Goal: Task Accomplishment & Management: Manage account settings

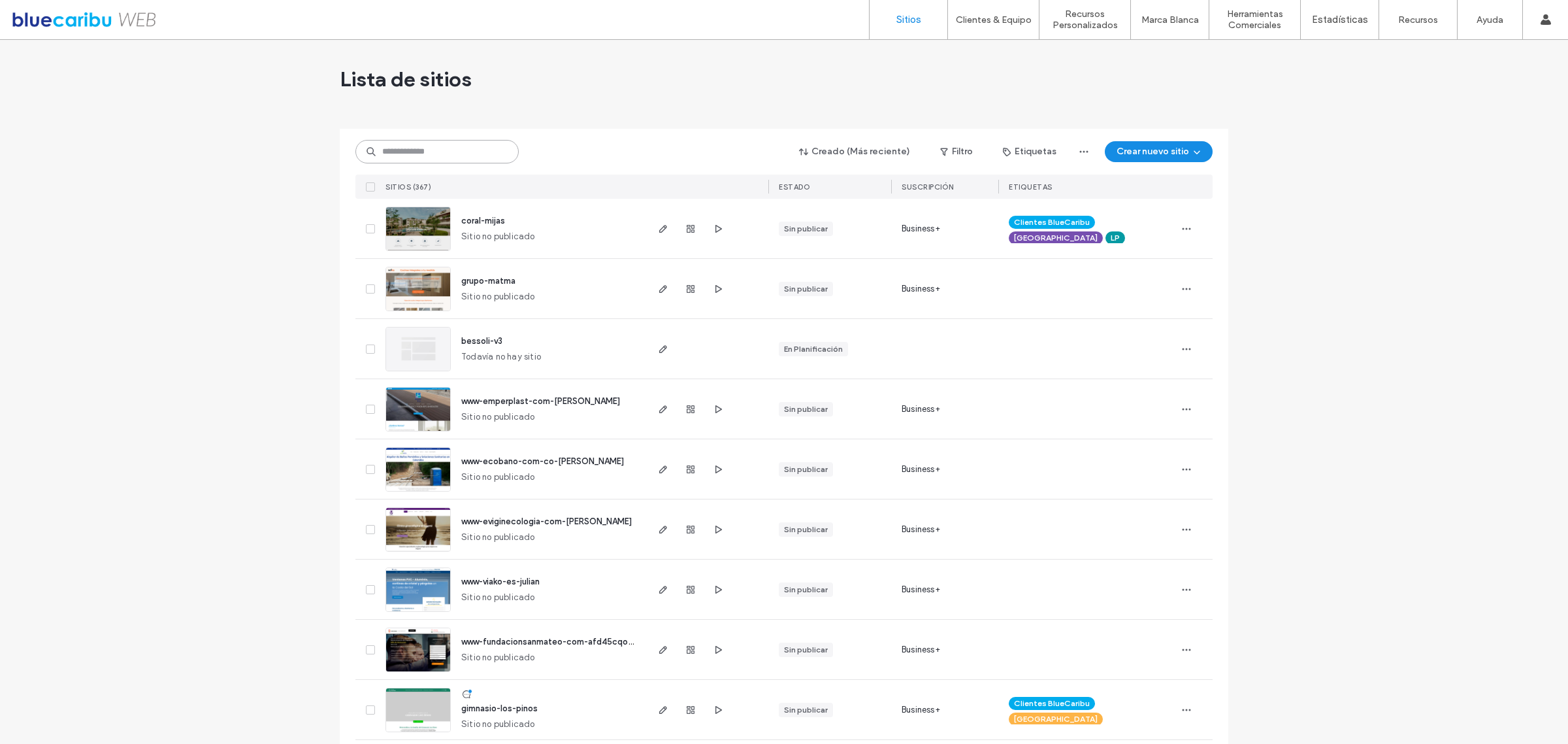
click at [399, 152] on input at bounding box center [437, 152] width 163 height 23
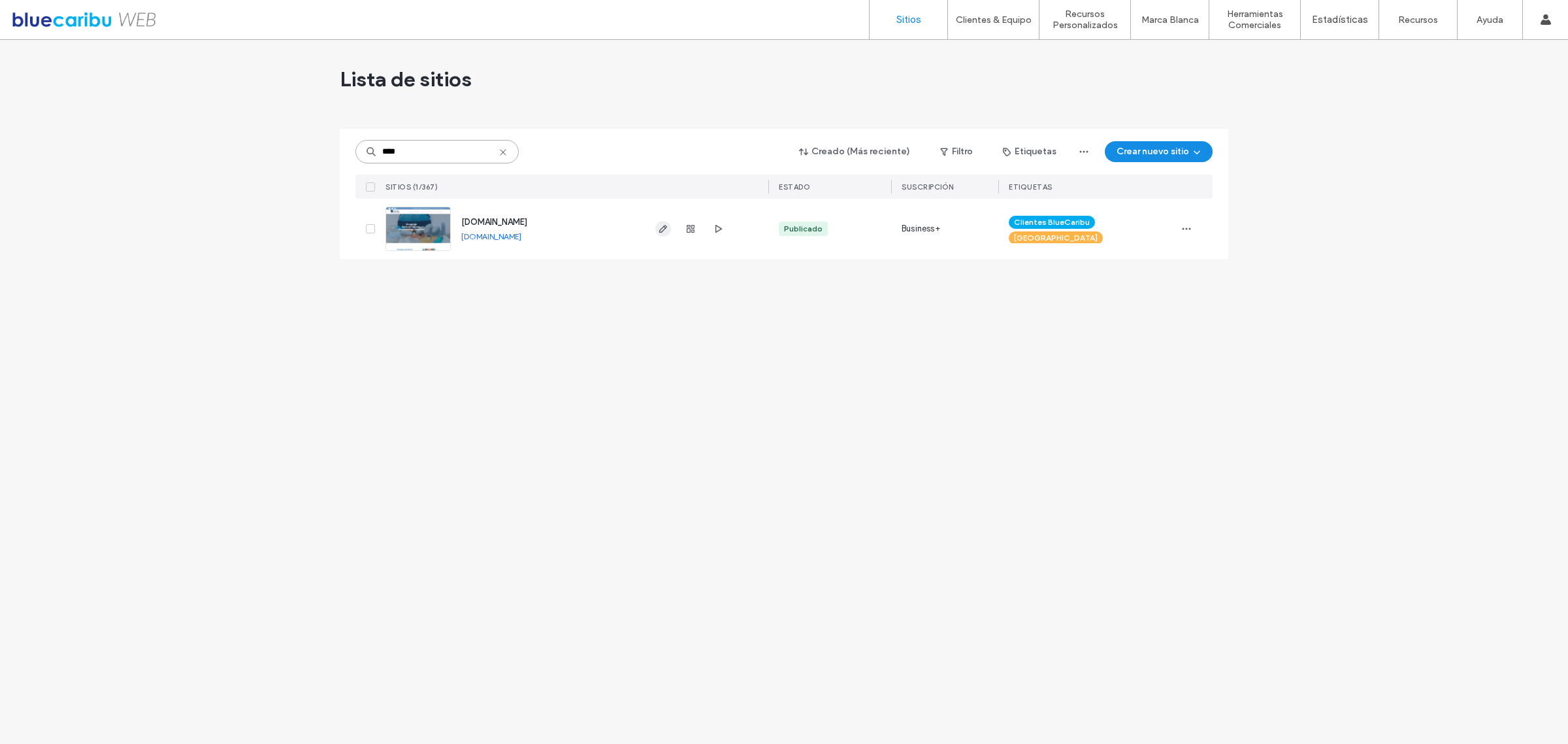
type input "****"
click at [661, 232] on icon "button" at bounding box center [663, 229] width 10 height 10
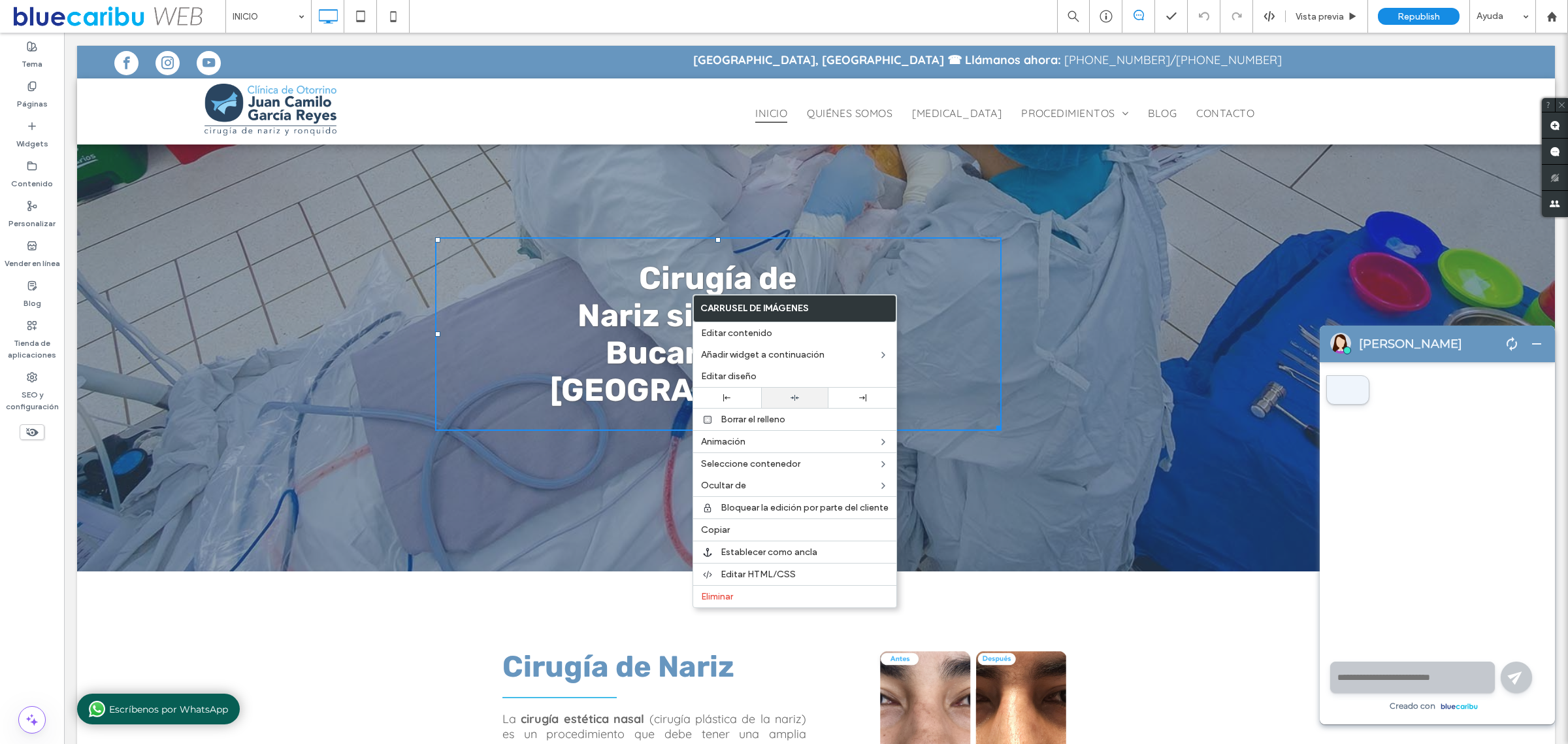
click at [800, 397] on div at bounding box center [795, 397] width 55 height 9
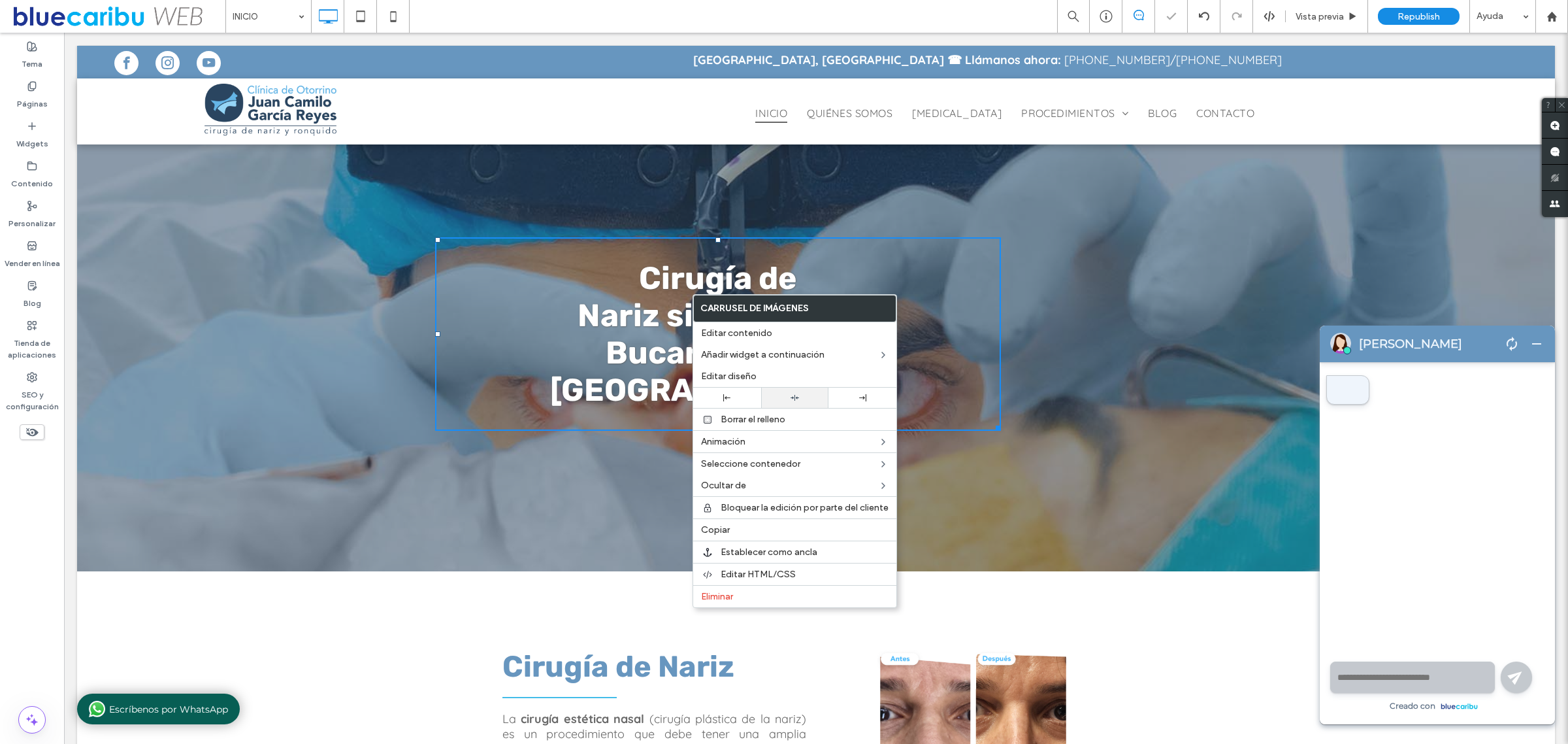
click at [795, 400] on use at bounding box center [794, 398] width 9 height 6
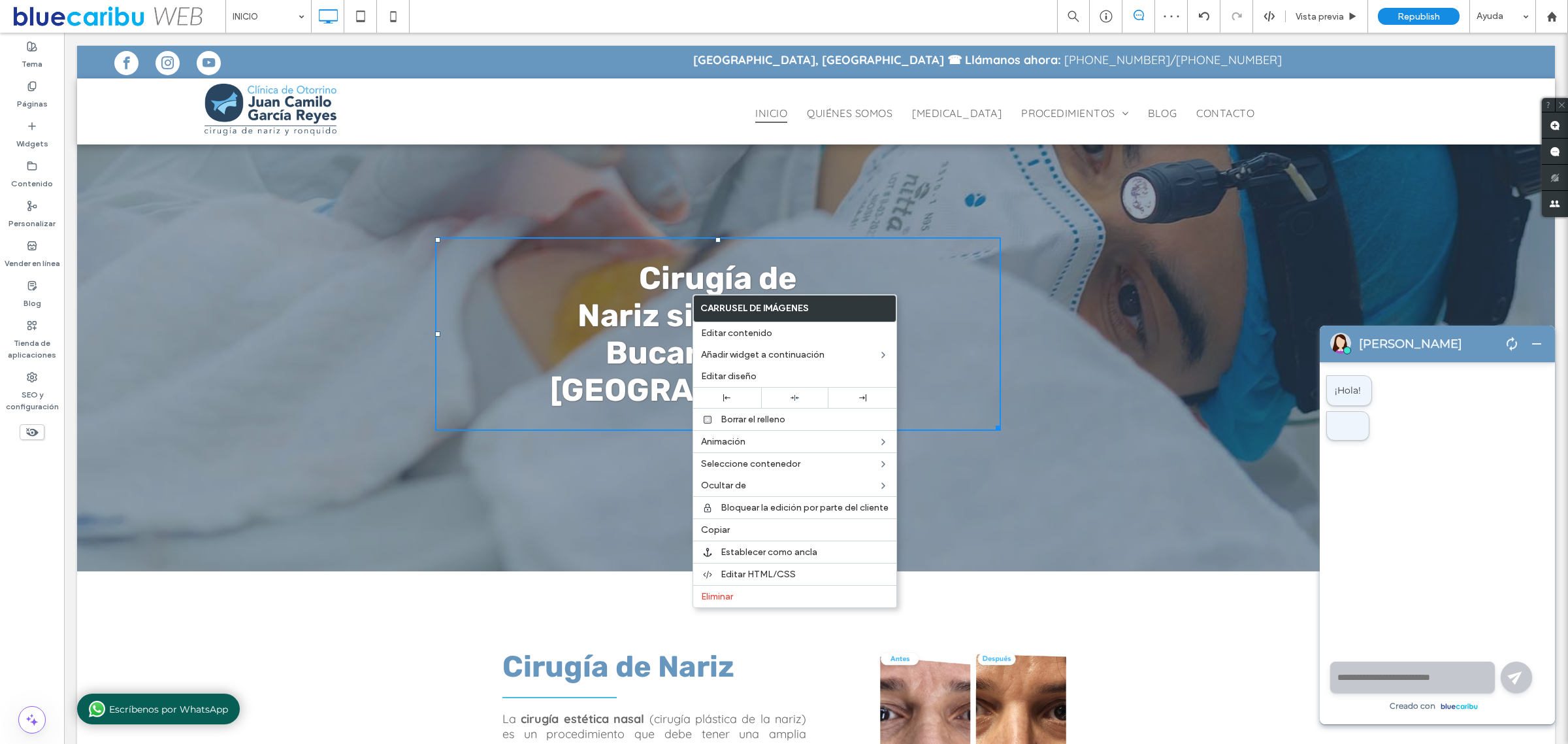
click at [1541, 346] on span "remove" at bounding box center [1536, 344] width 16 height 16
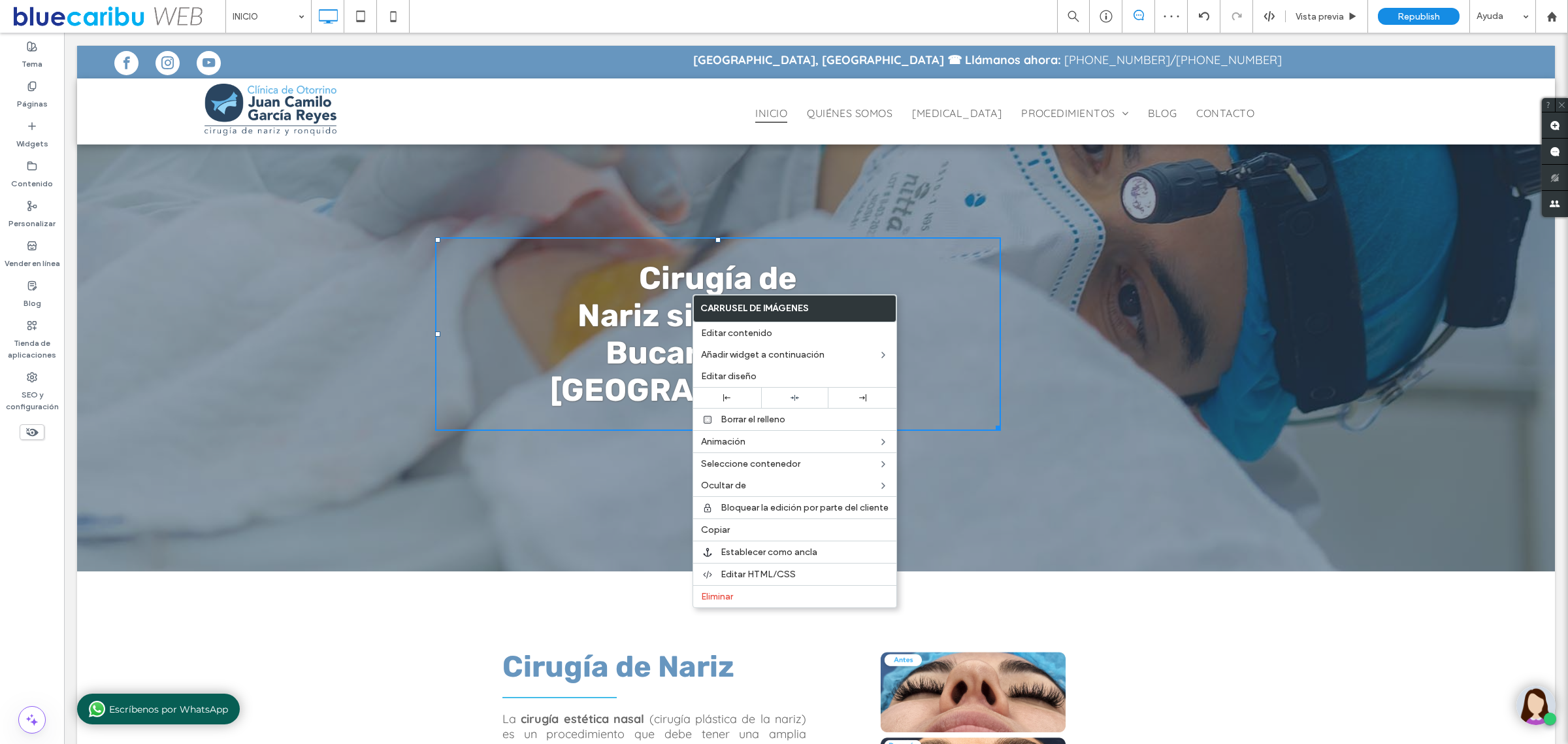
click at [1191, 360] on div at bounding box center [816, 358] width 1478 height 427
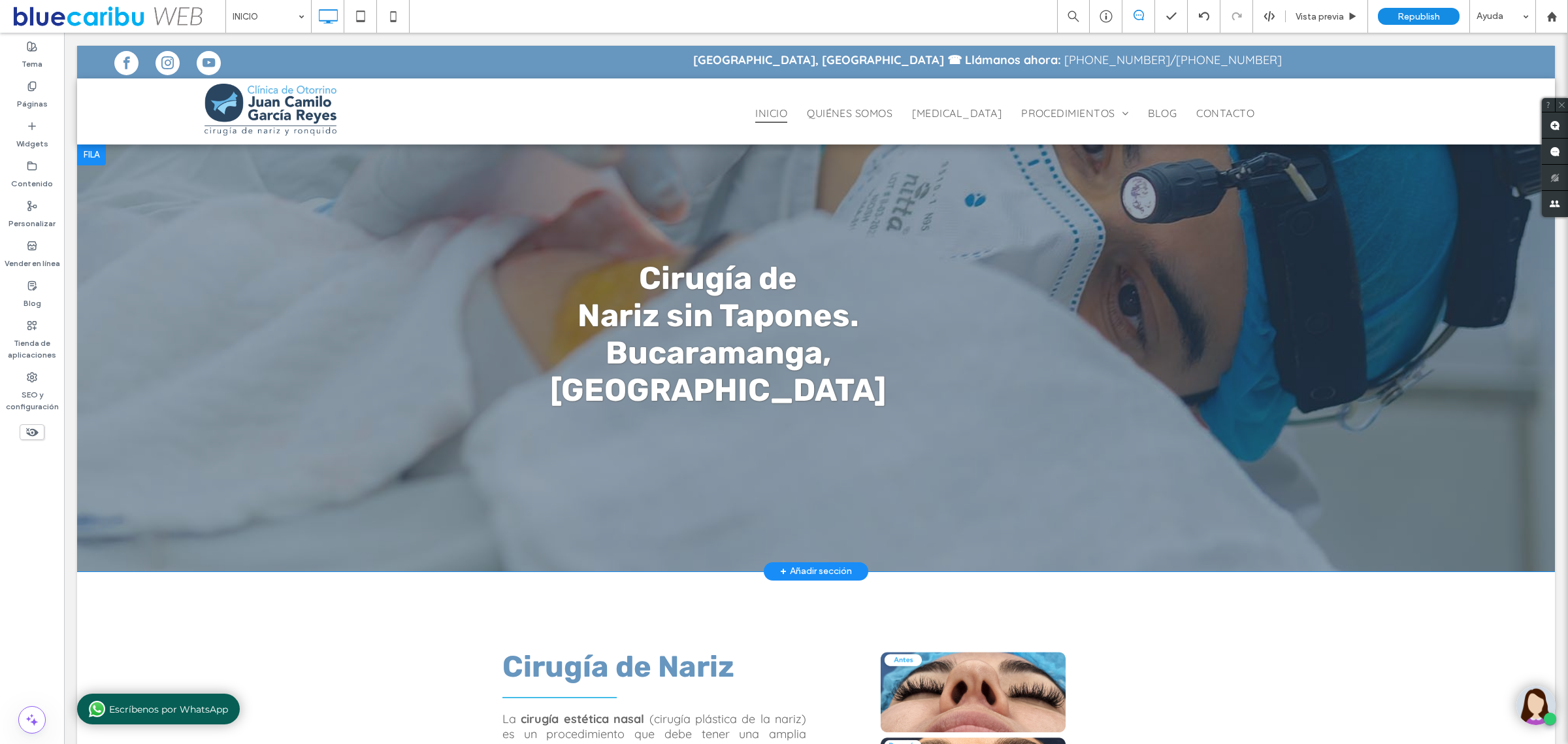
click at [1171, 364] on div at bounding box center [816, 358] width 1478 height 427
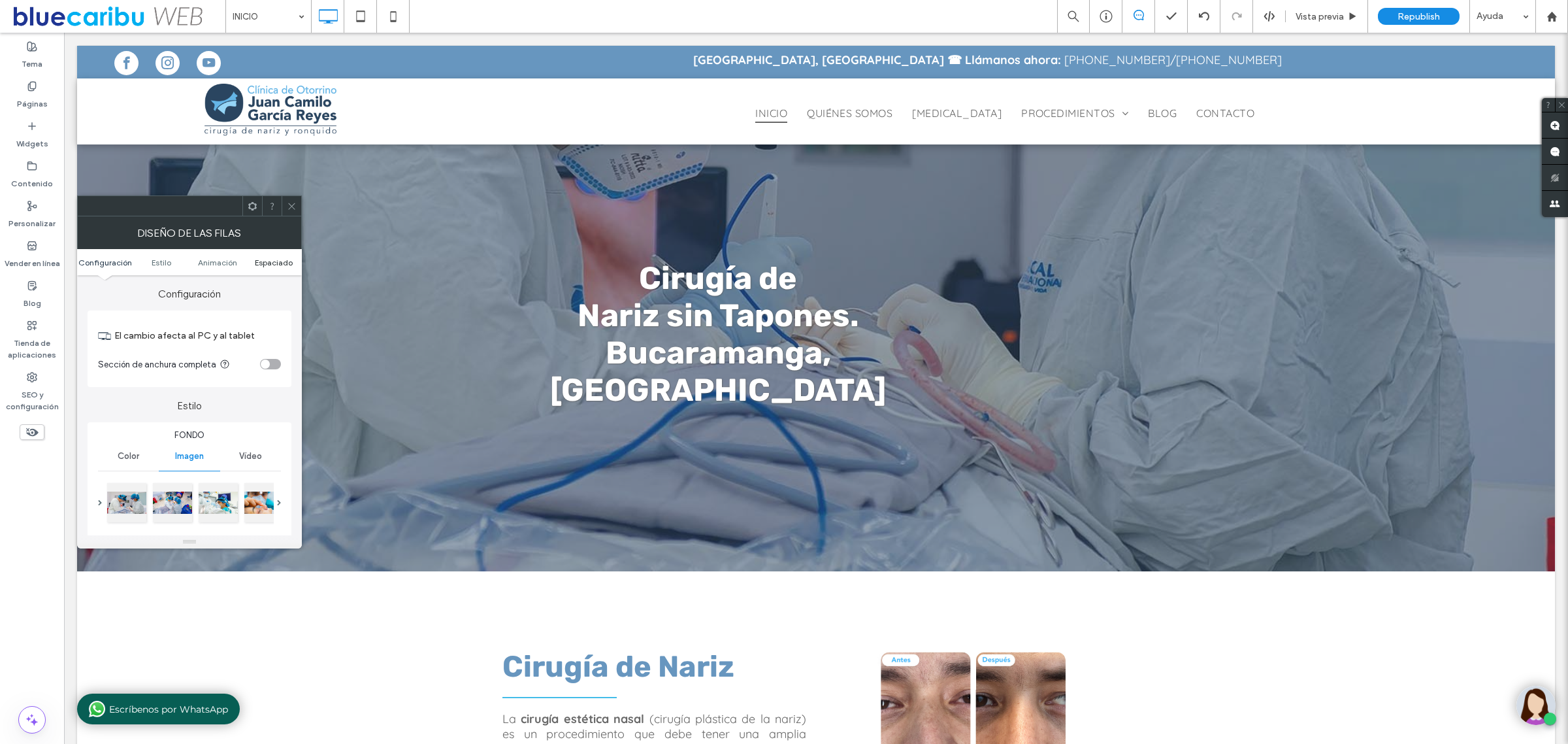
click at [263, 263] on span "Espaciado" at bounding box center [274, 262] width 38 height 10
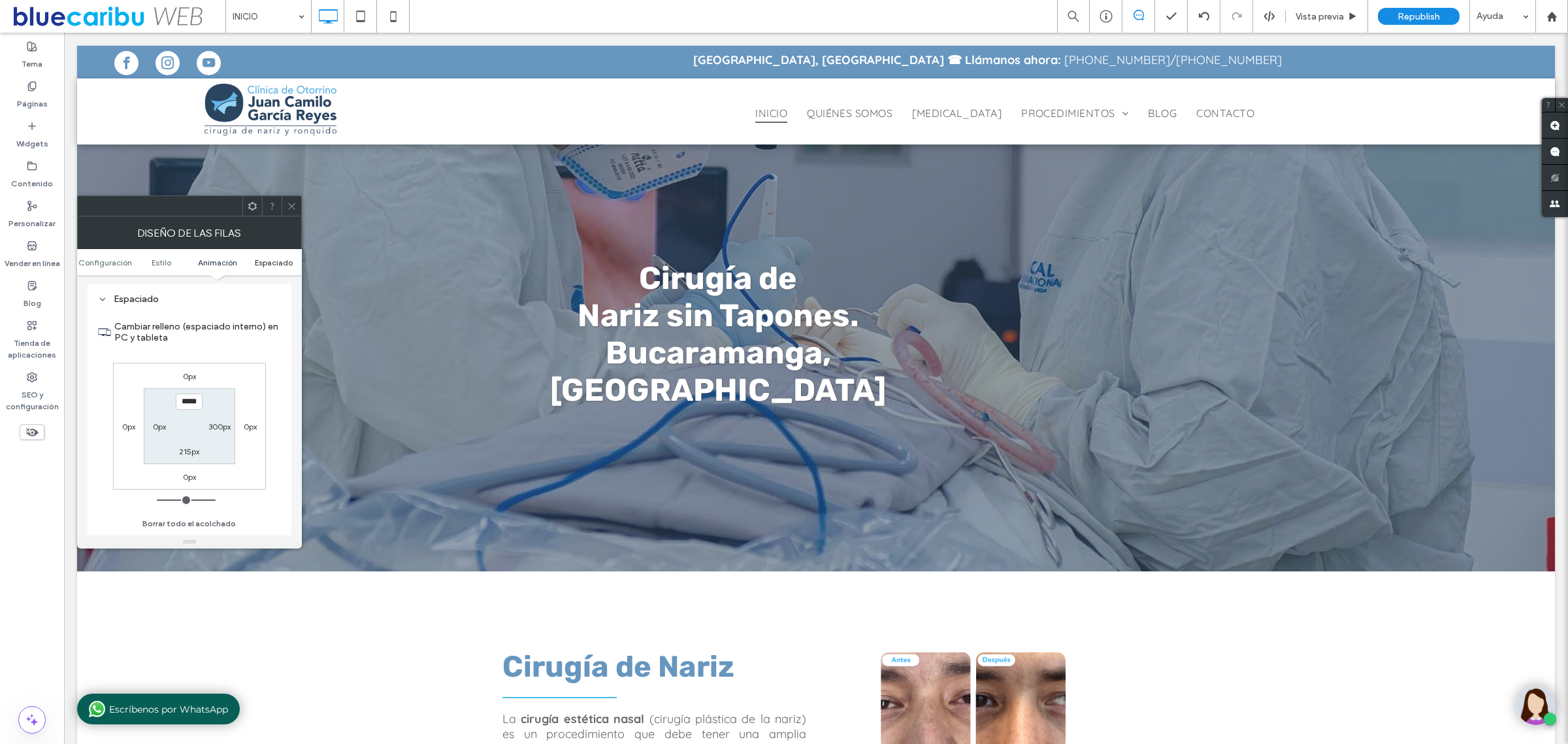
scroll to position [830, 0]
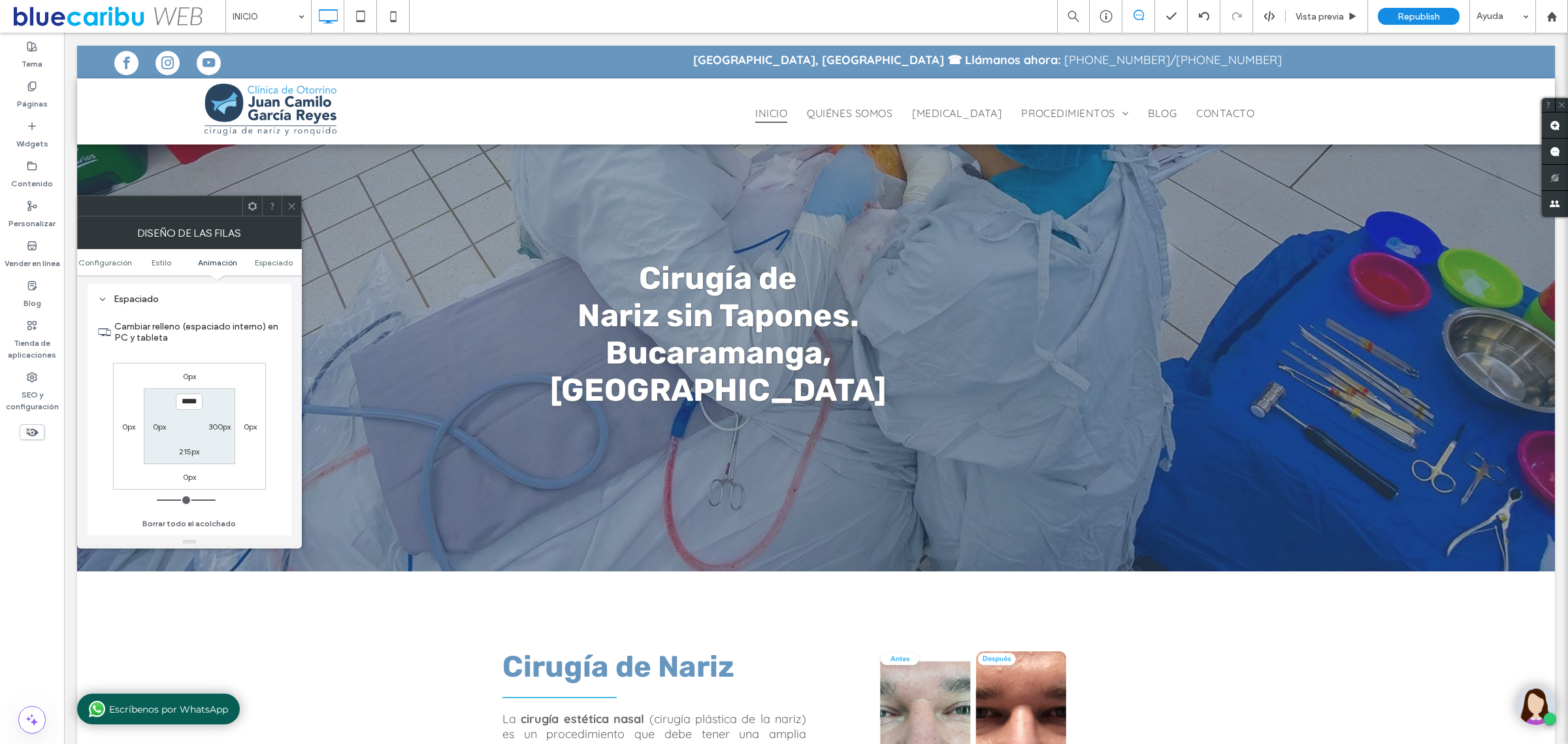
click at [219, 429] on label "300px" at bounding box center [219, 426] width 23 height 10
type input "*"
type input "***"
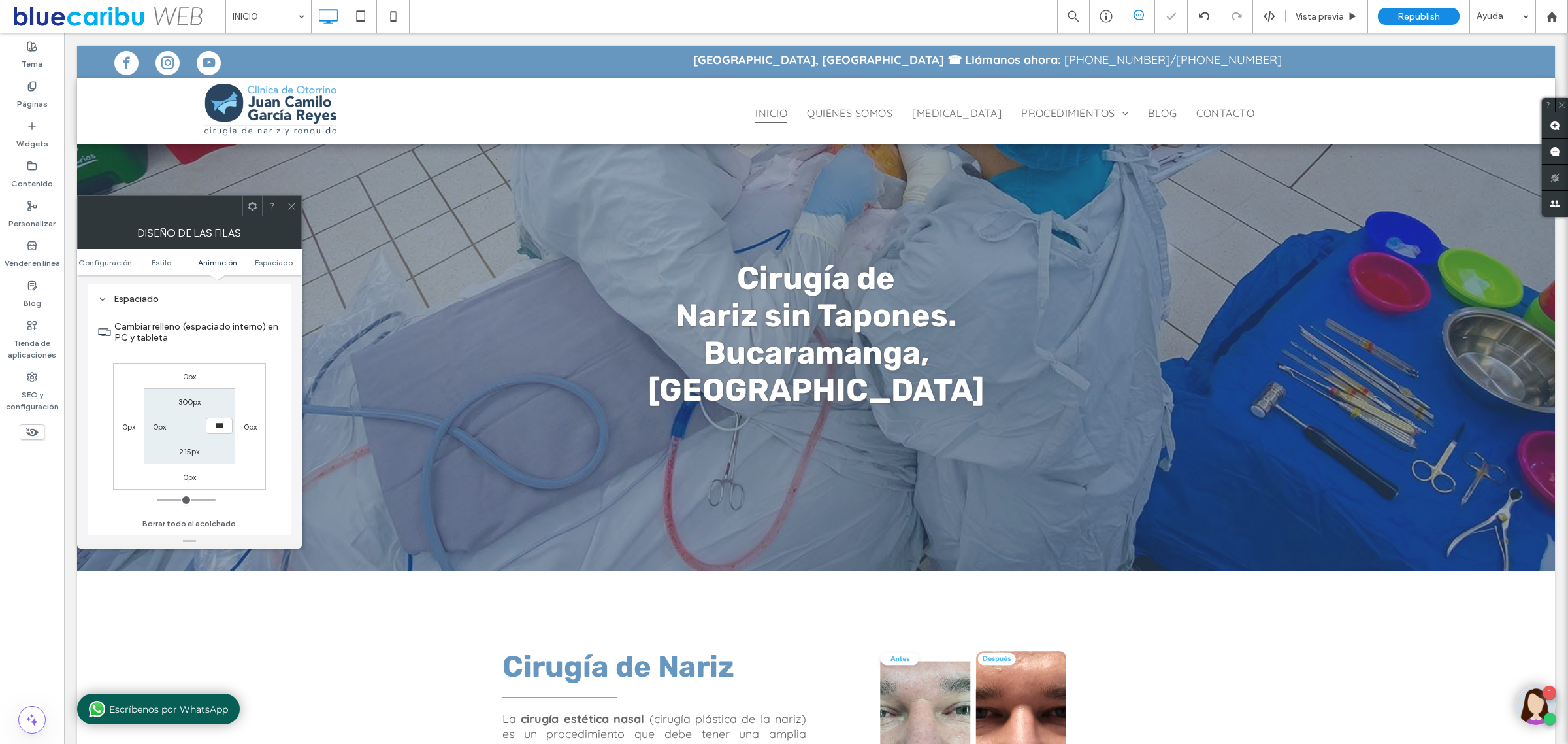
click at [235, 466] on div "0px 0px 0px 0px 300px *** 215px 0px" at bounding box center [189, 426] width 153 height 127
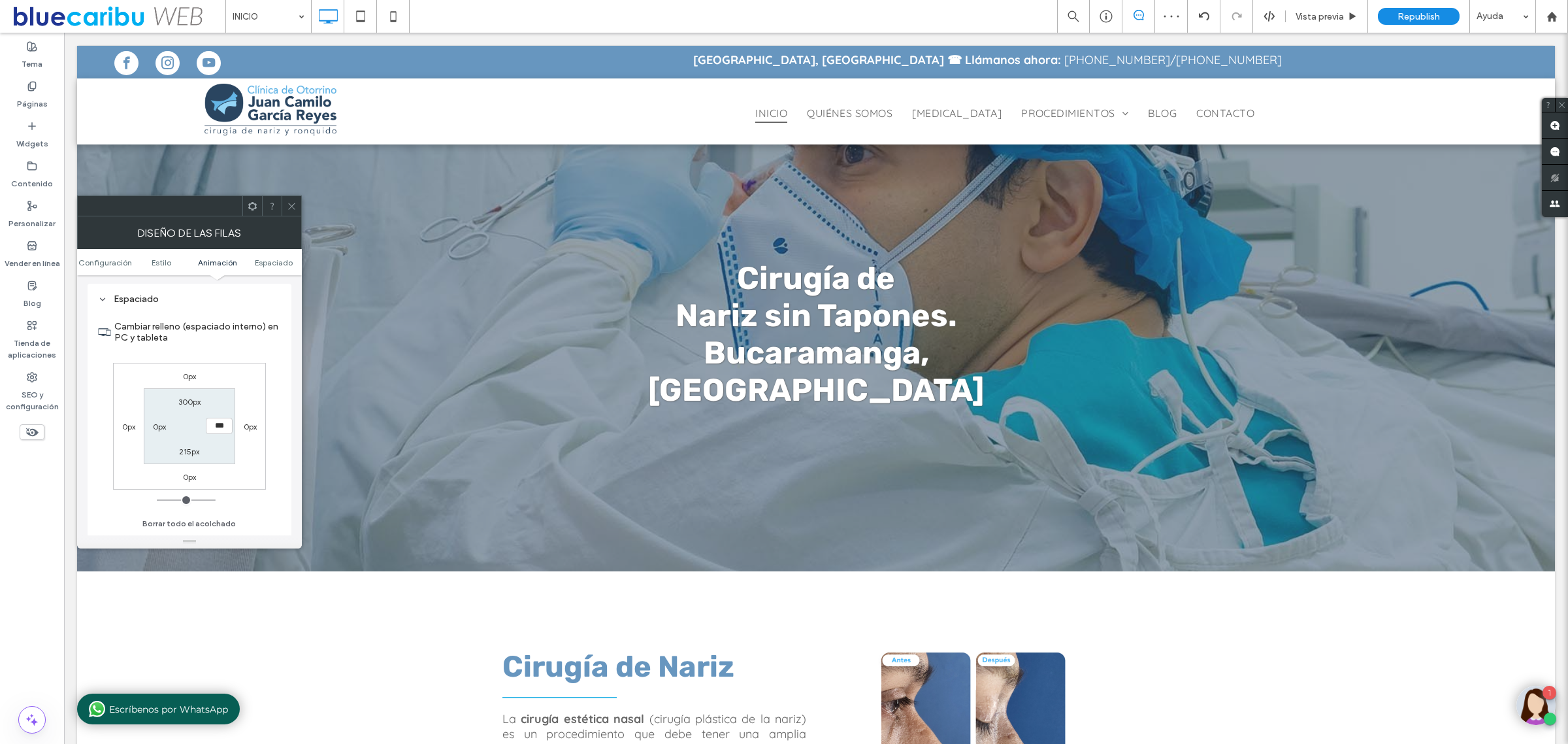
click at [291, 211] on icon at bounding box center [291, 206] width 10 height 10
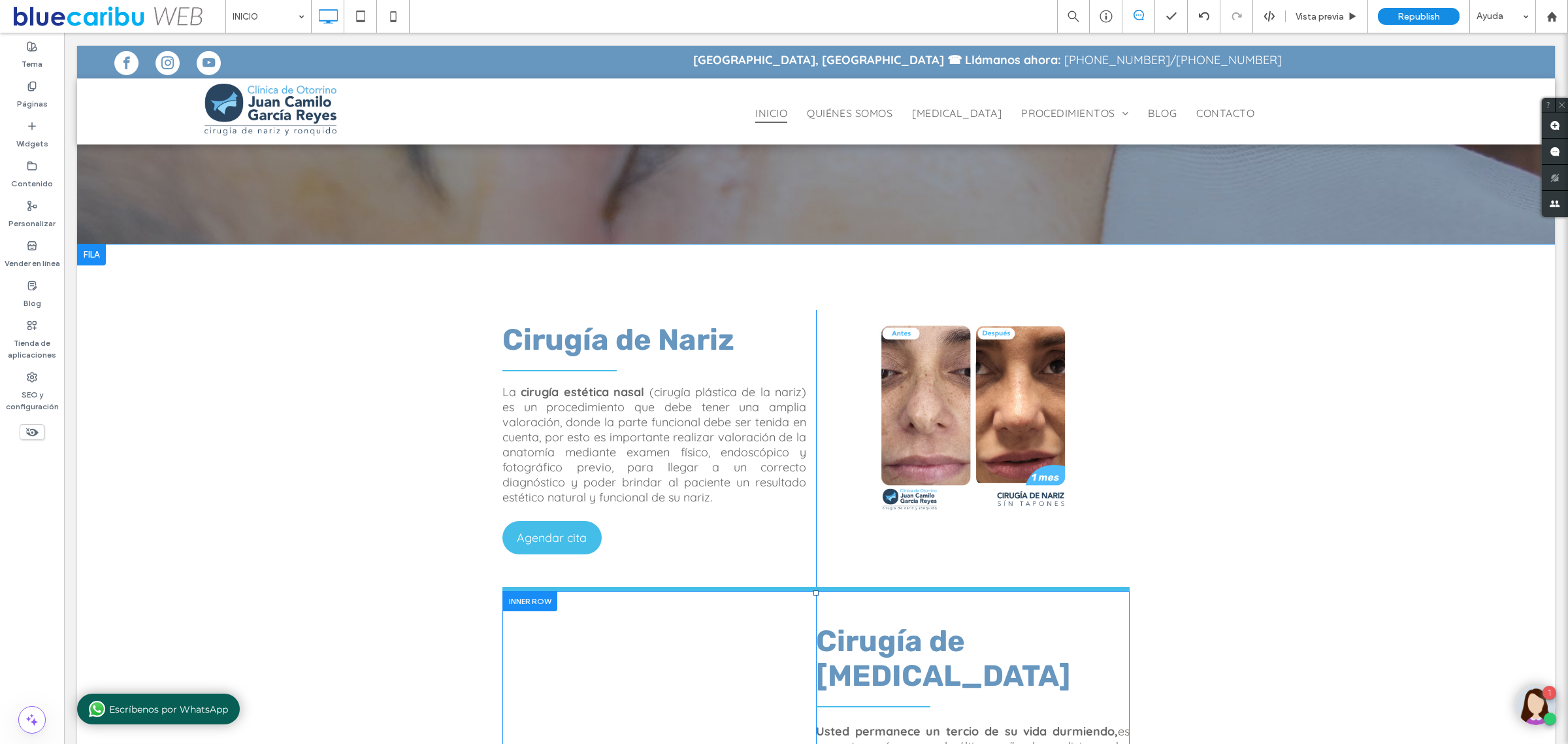
scroll to position [0, 0]
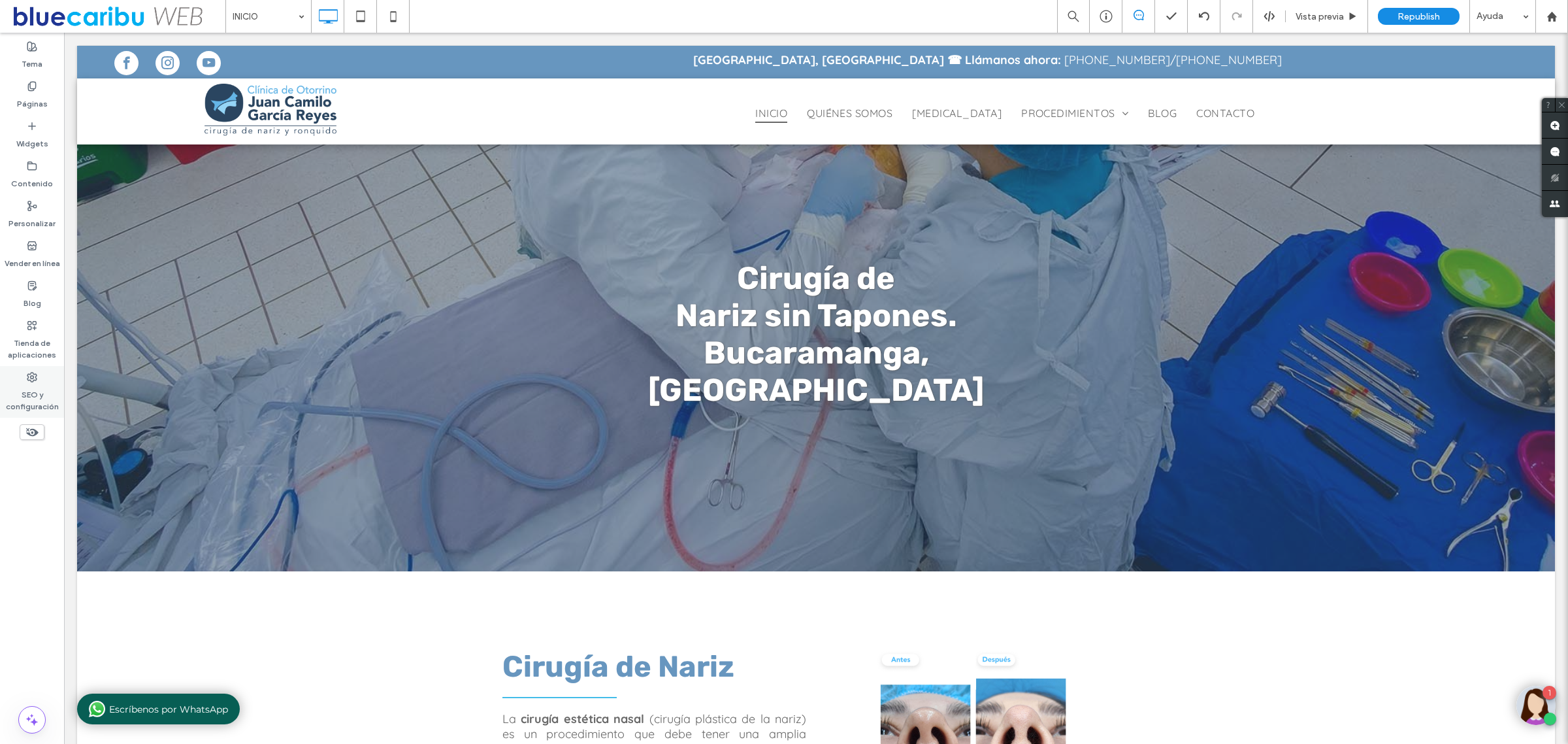
click at [23, 379] on div "SEO y configuración" at bounding box center [32, 392] width 64 height 51
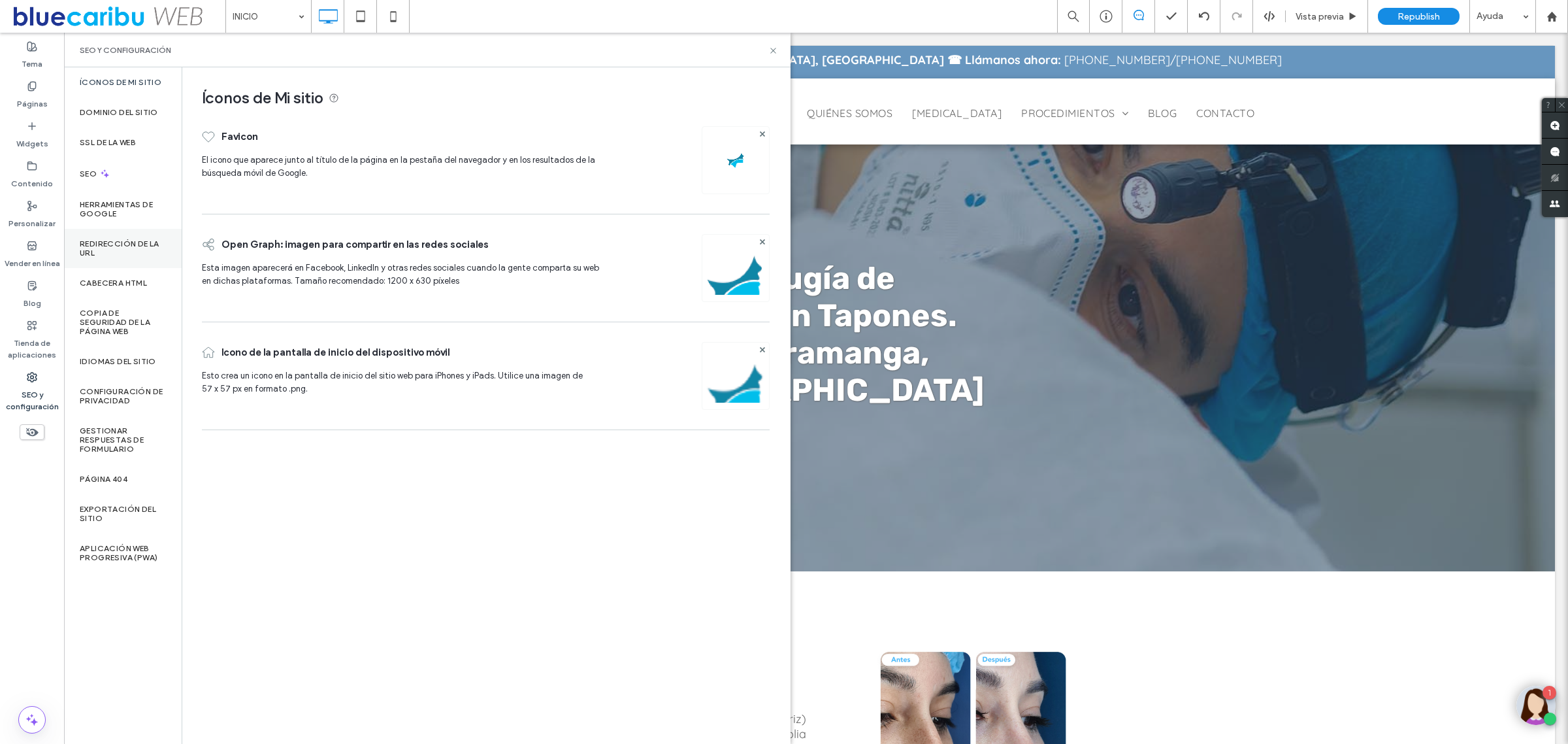
click at [135, 250] on label "Redirección de la URL" at bounding box center [123, 249] width 86 height 19
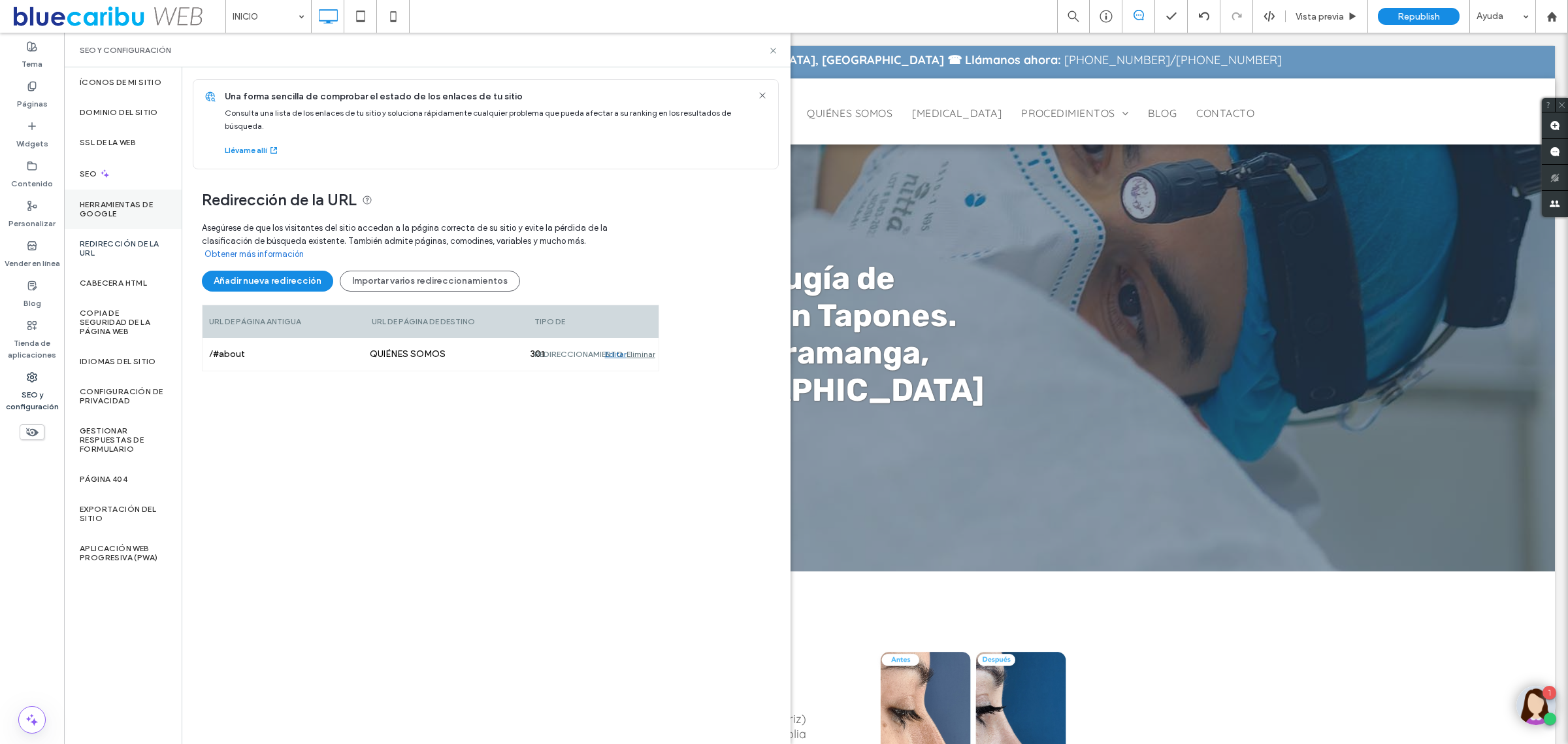
click at [136, 210] on label "Herramientas de Google" at bounding box center [123, 209] width 86 height 19
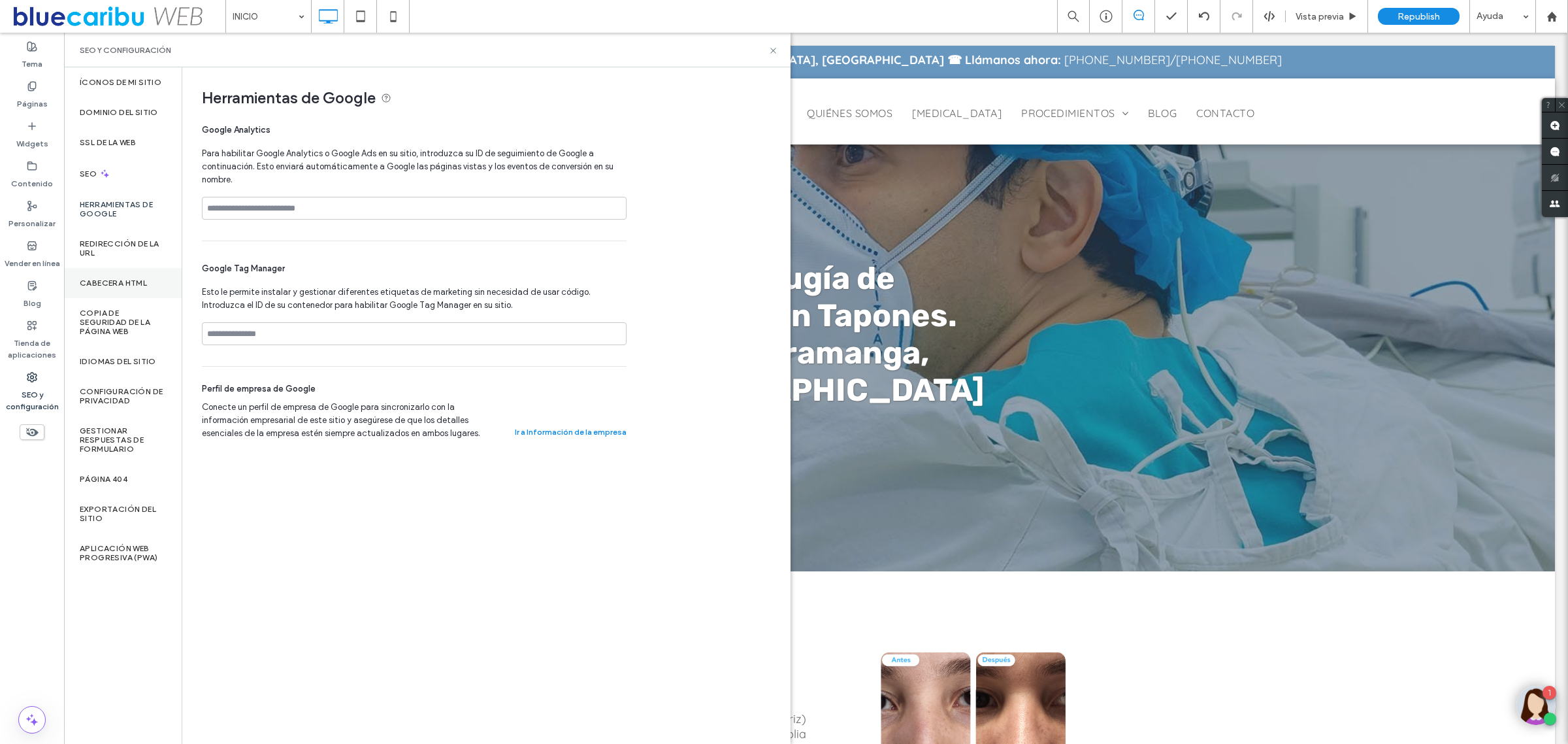
click at [135, 285] on label "CABECERA HTML" at bounding box center [113, 283] width 68 height 9
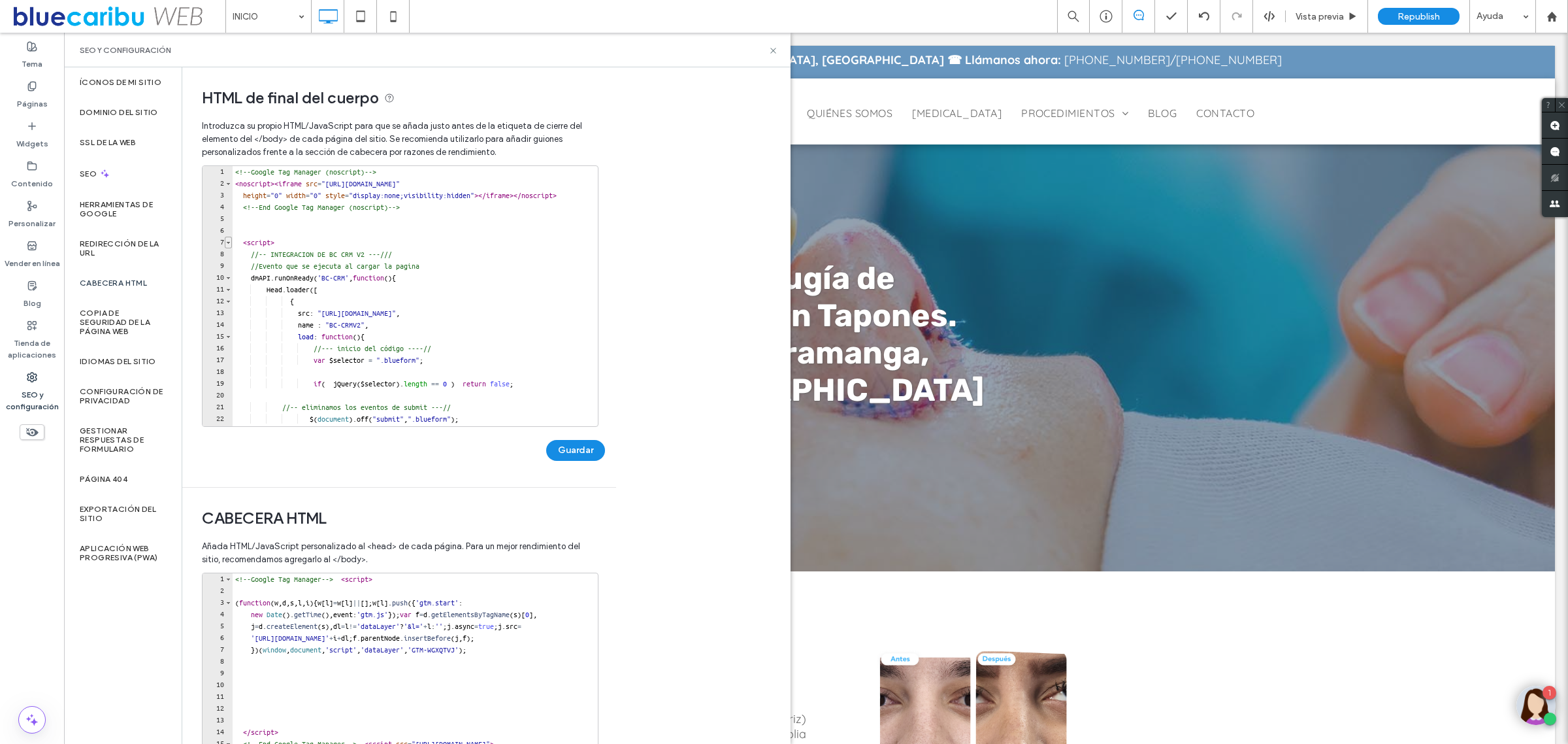
click at [229, 243] on span "Toggle code folding, rows 7 through 51" at bounding box center [228, 242] width 7 height 12
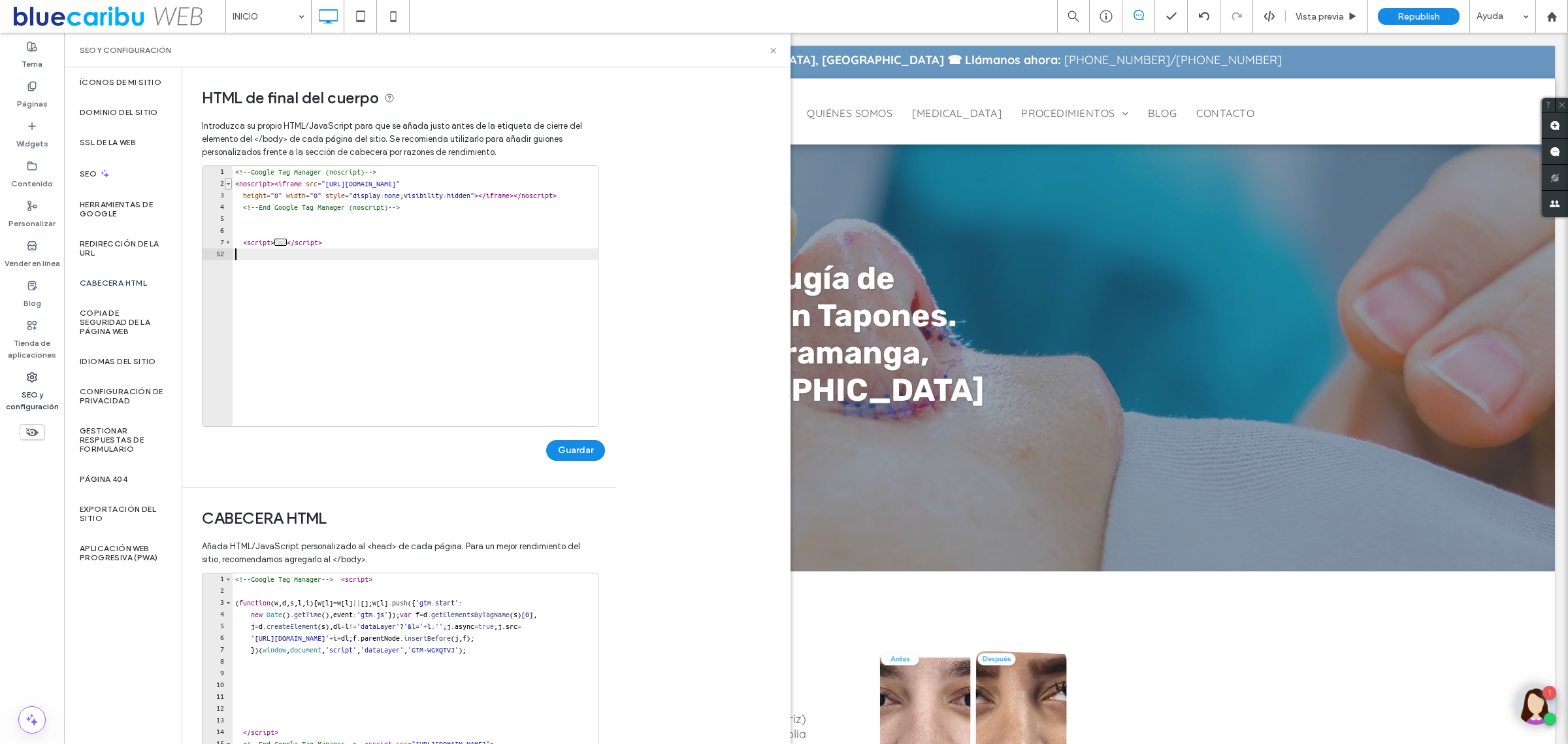
click at [231, 184] on span "Toggle code folding, rows 2 through 3" at bounding box center [228, 183] width 7 height 12
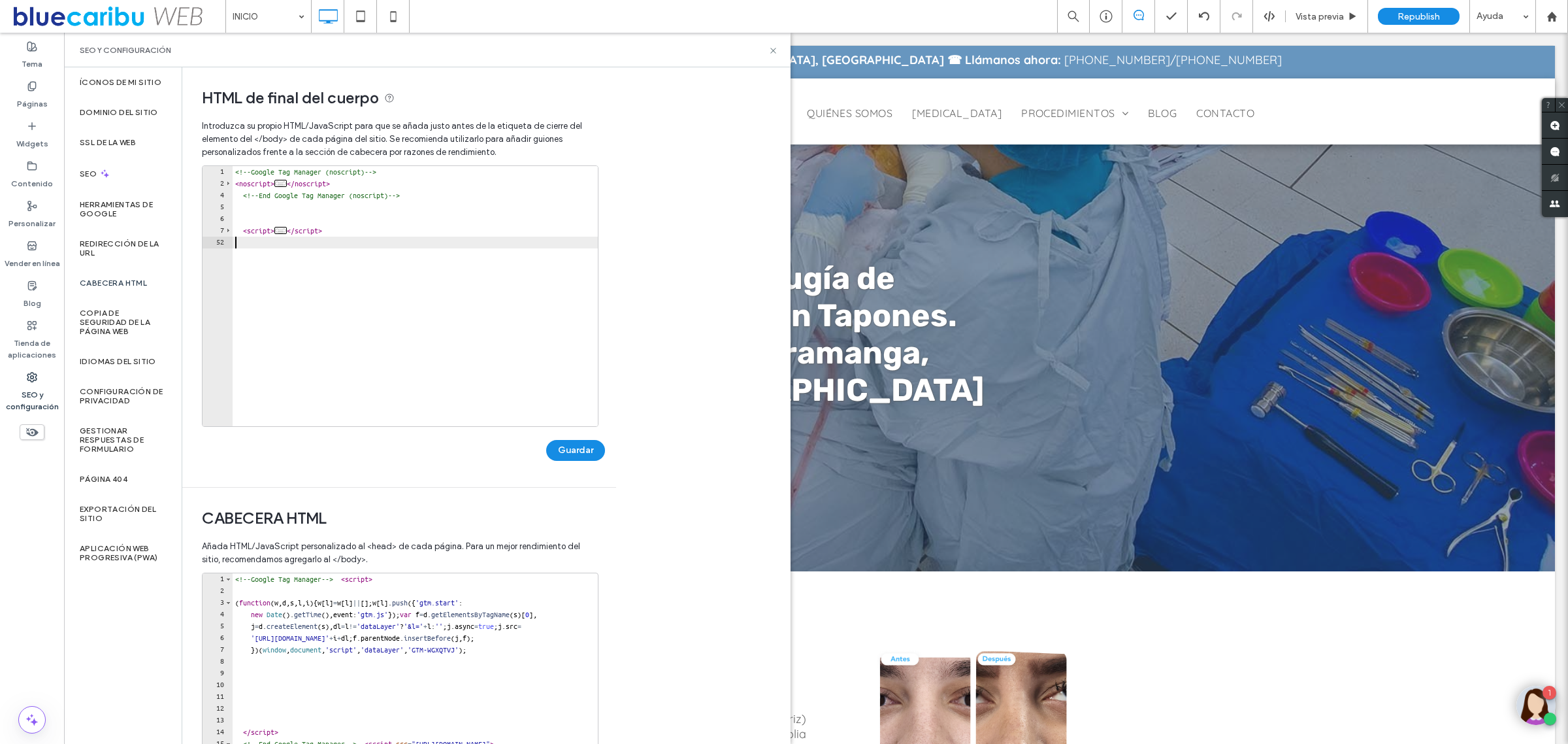
scroll to position [151, 0]
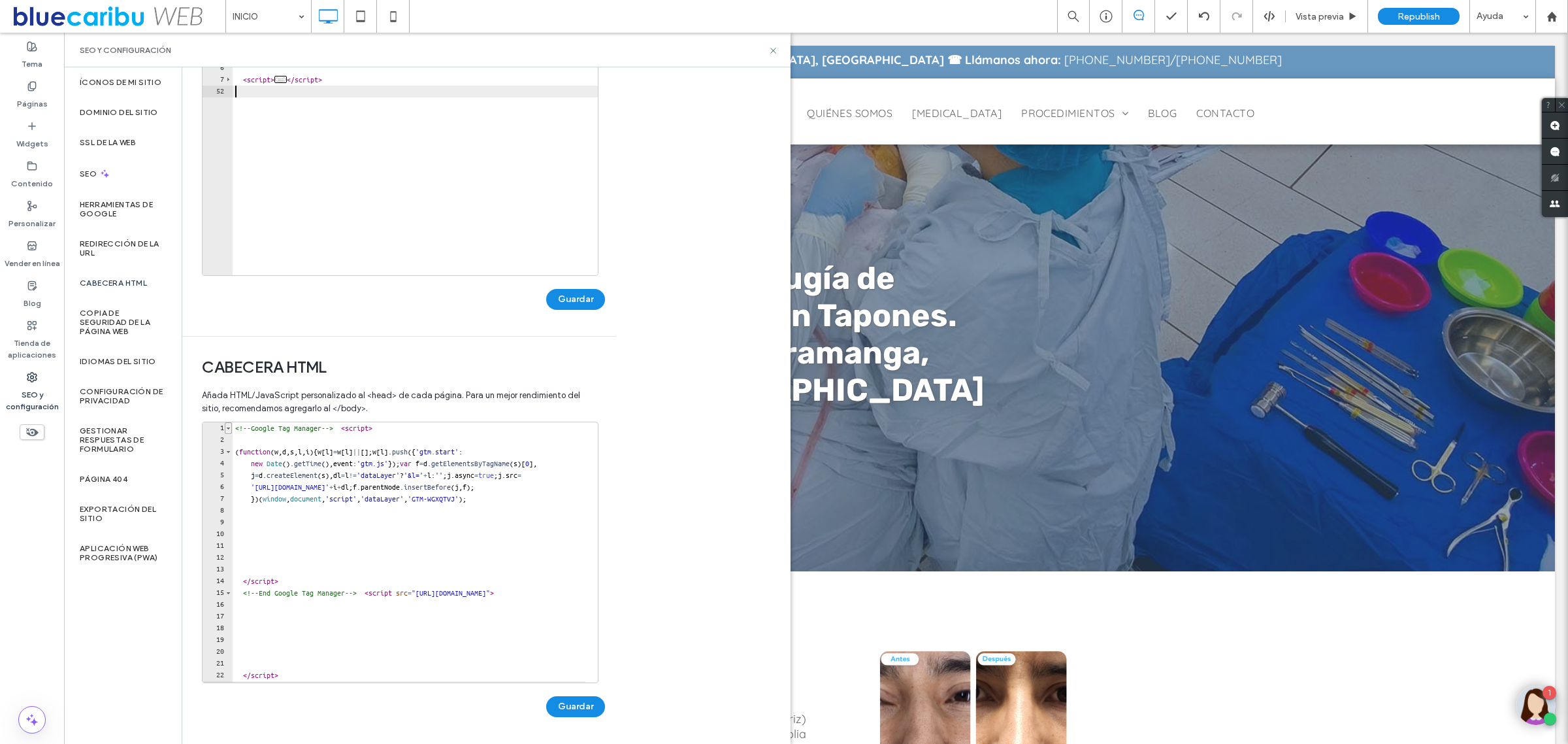
type textarea "**********"
click at [229, 425] on span "Toggle code folding, rows 1 through 14" at bounding box center [228, 428] width 7 height 12
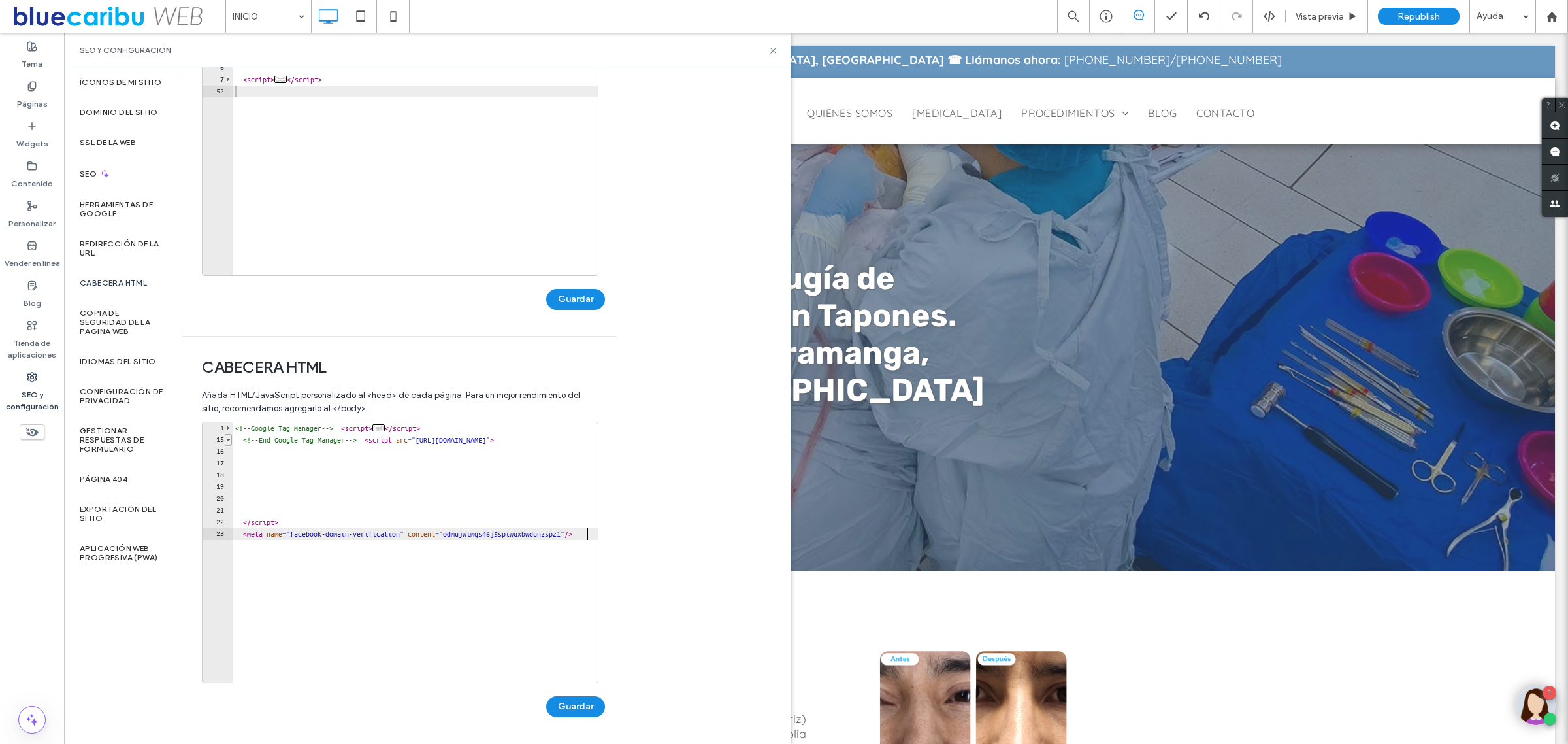
click at [230, 438] on span "Toggle code folding, rows 15 through 22" at bounding box center [228, 439] width 7 height 12
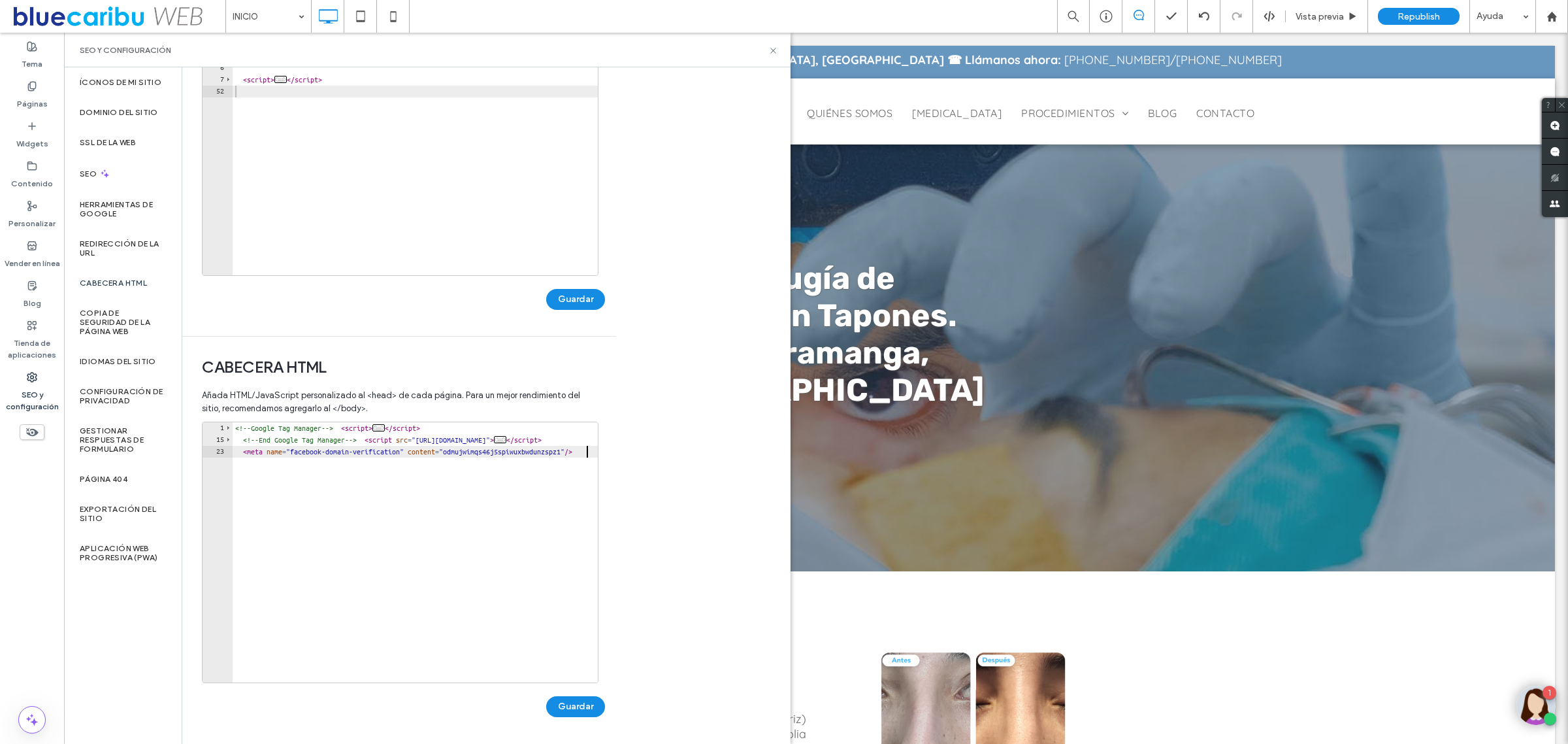
scroll to position [0, 2]
click at [271, 490] on div "<!-- Google Tag Manager --> < script > ... </ script > <!-- End Google Tag Mana…" at bounding box center [449, 557] width 434 height 271
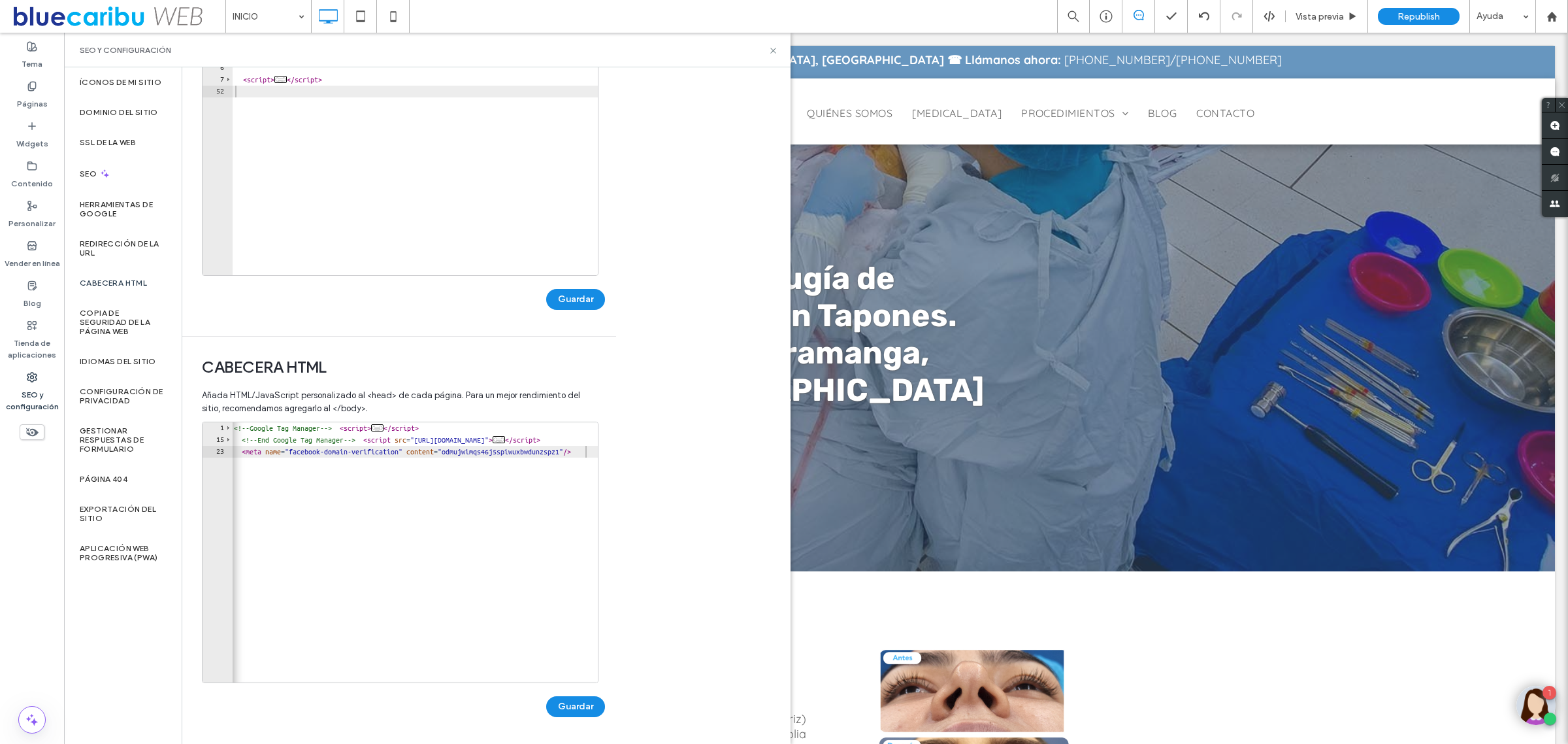
click at [334, 491] on div "<!-- Google Tag Manager --> < script > ... </ script > <!-- End Google Tag Mana…" at bounding box center [448, 557] width 434 height 271
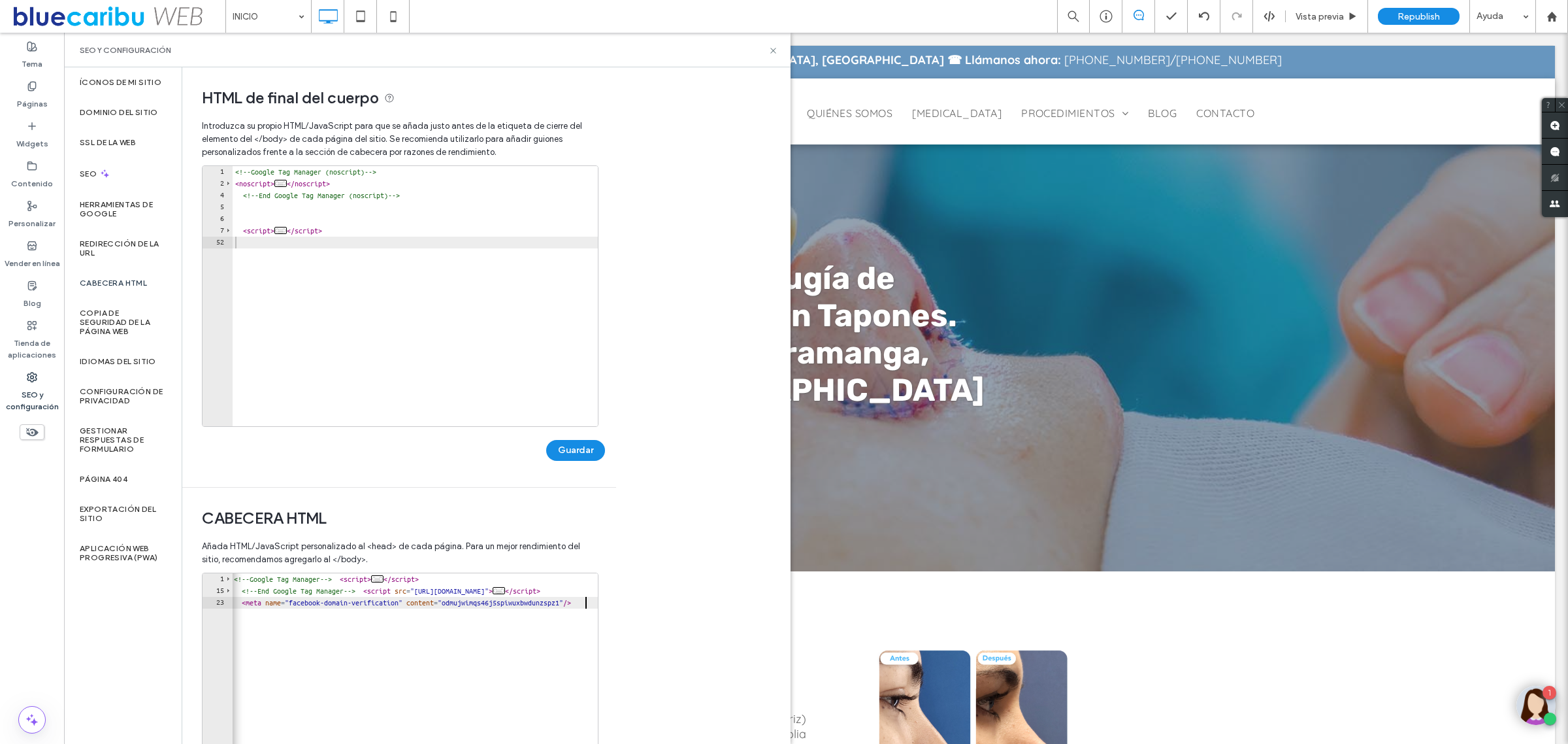
scroll to position [151, 0]
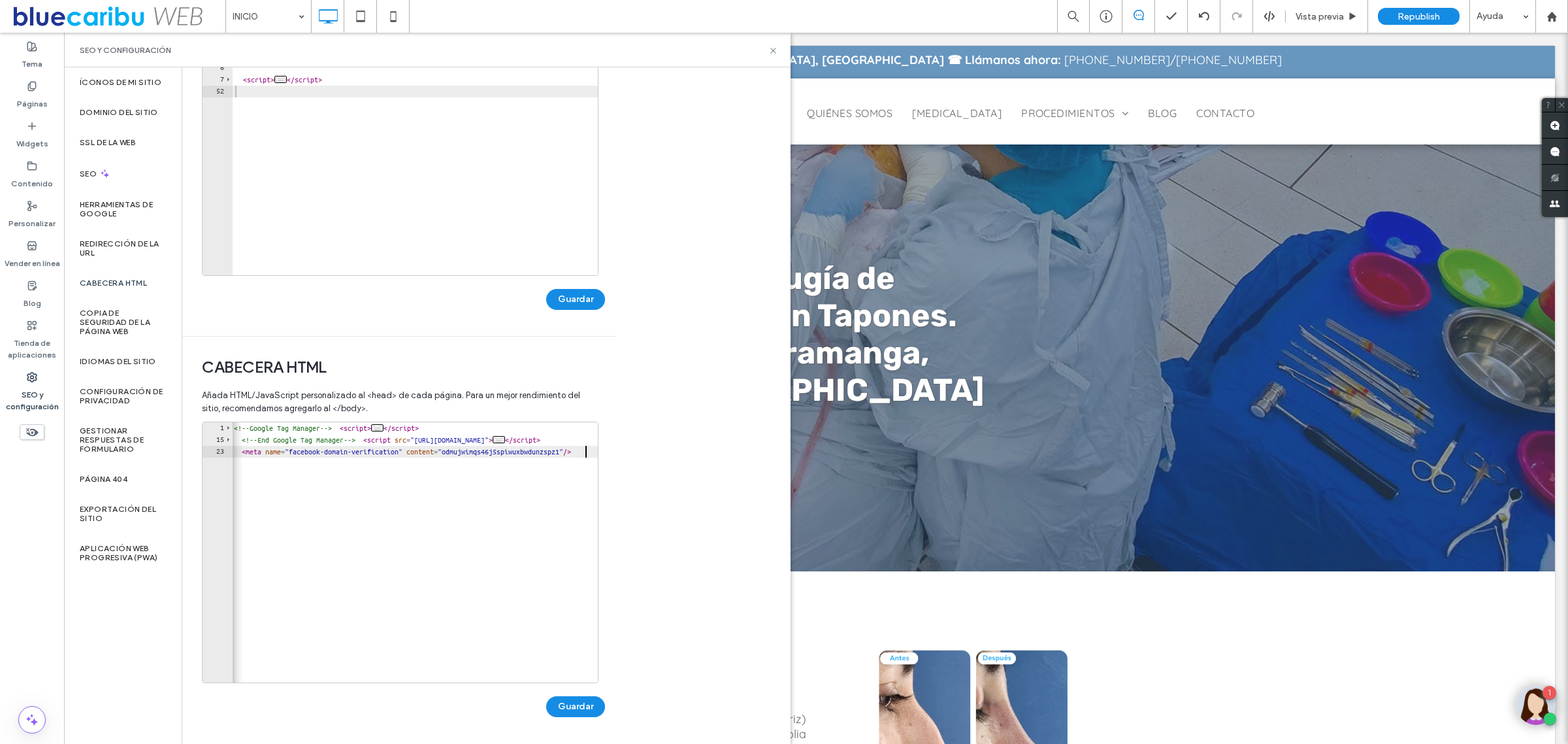
click at [264, 473] on div "<!-- Google Tag Manager --> < script > ... </ script > <!-- End Google Tag Mana…" at bounding box center [448, 557] width 434 height 271
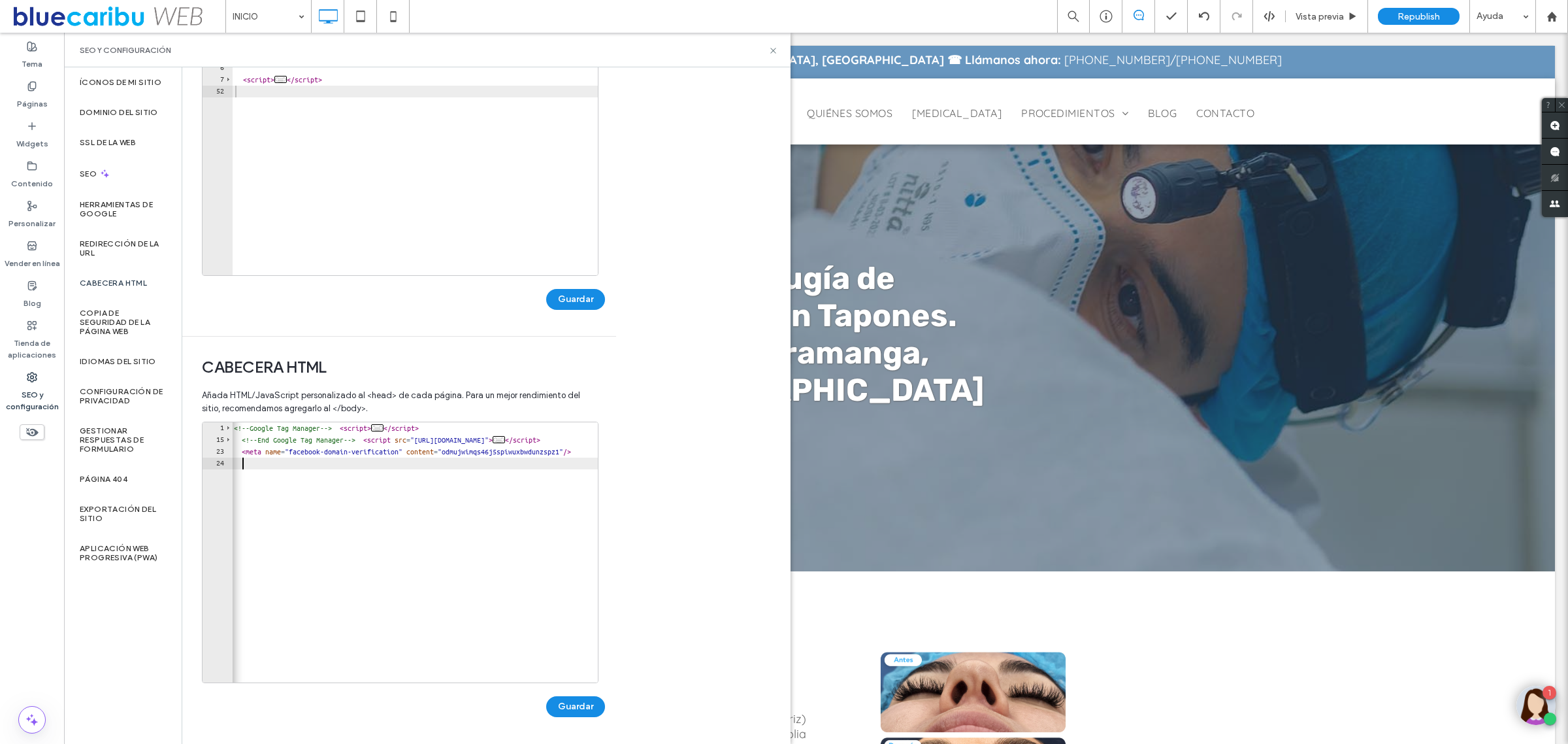
paste textarea "**********"
type textarea "**********"
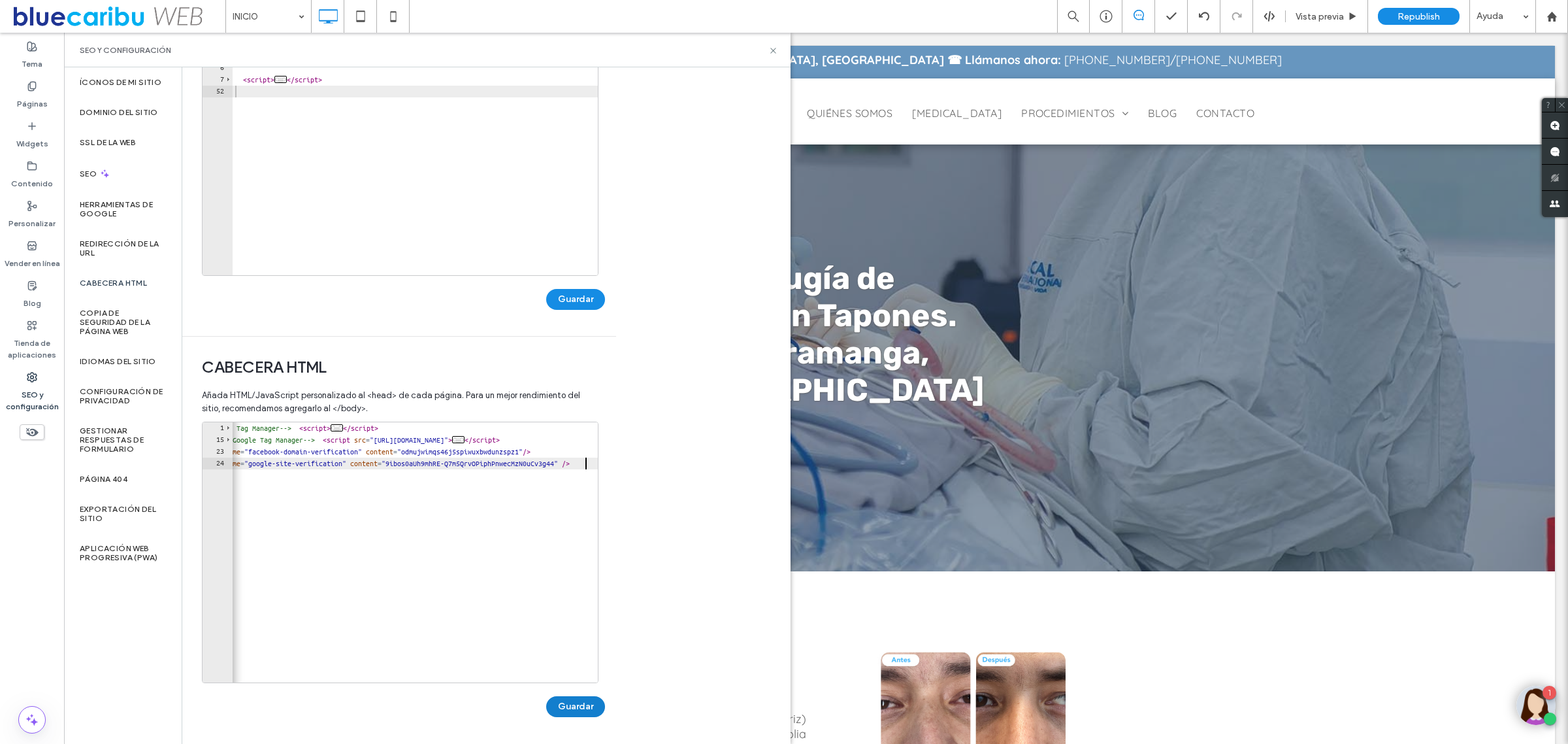
click at [569, 707] on button "Guardar" at bounding box center [576, 706] width 59 height 21
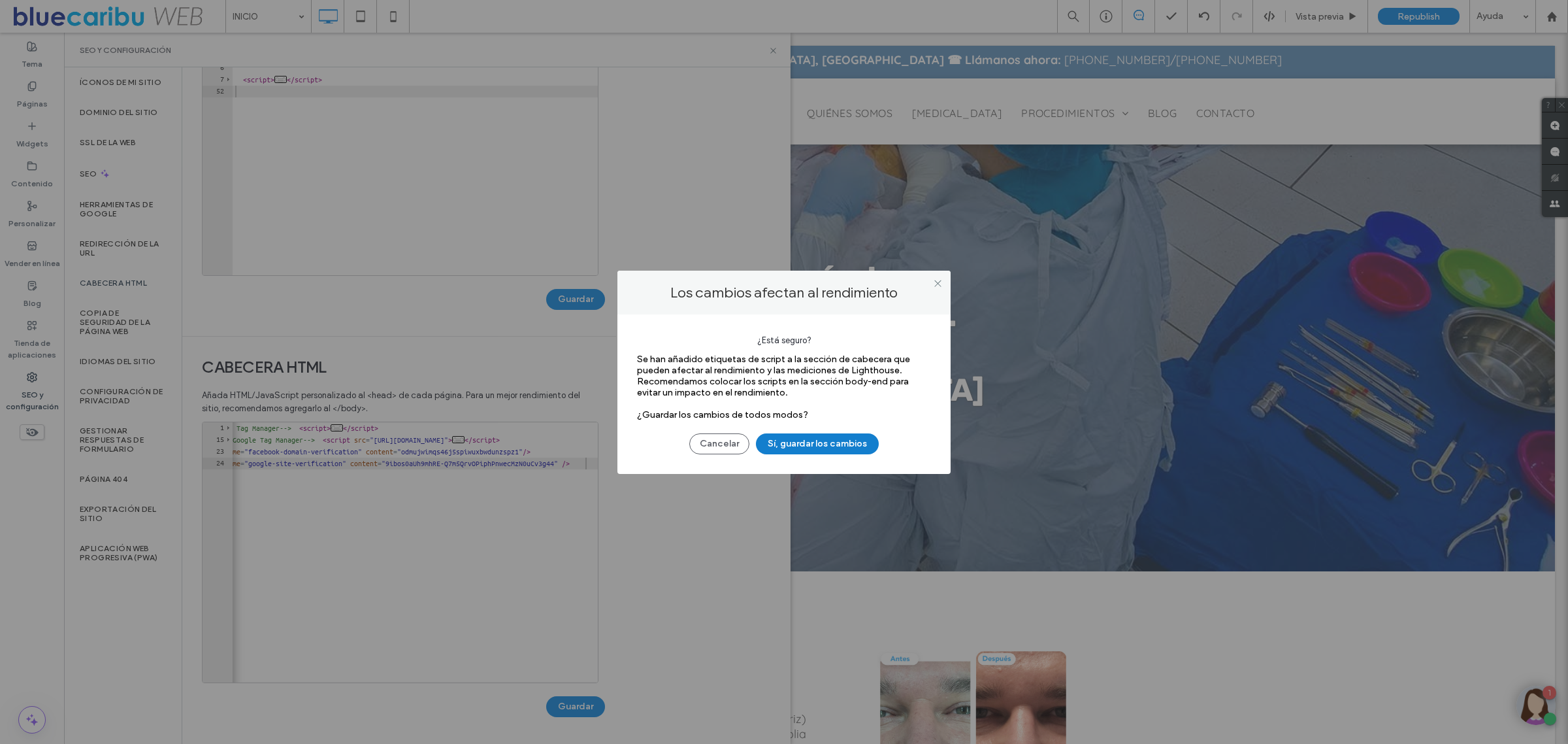
click at [822, 448] on button "Sí, guardar los cambios" at bounding box center [817, 443] width 123 height 21
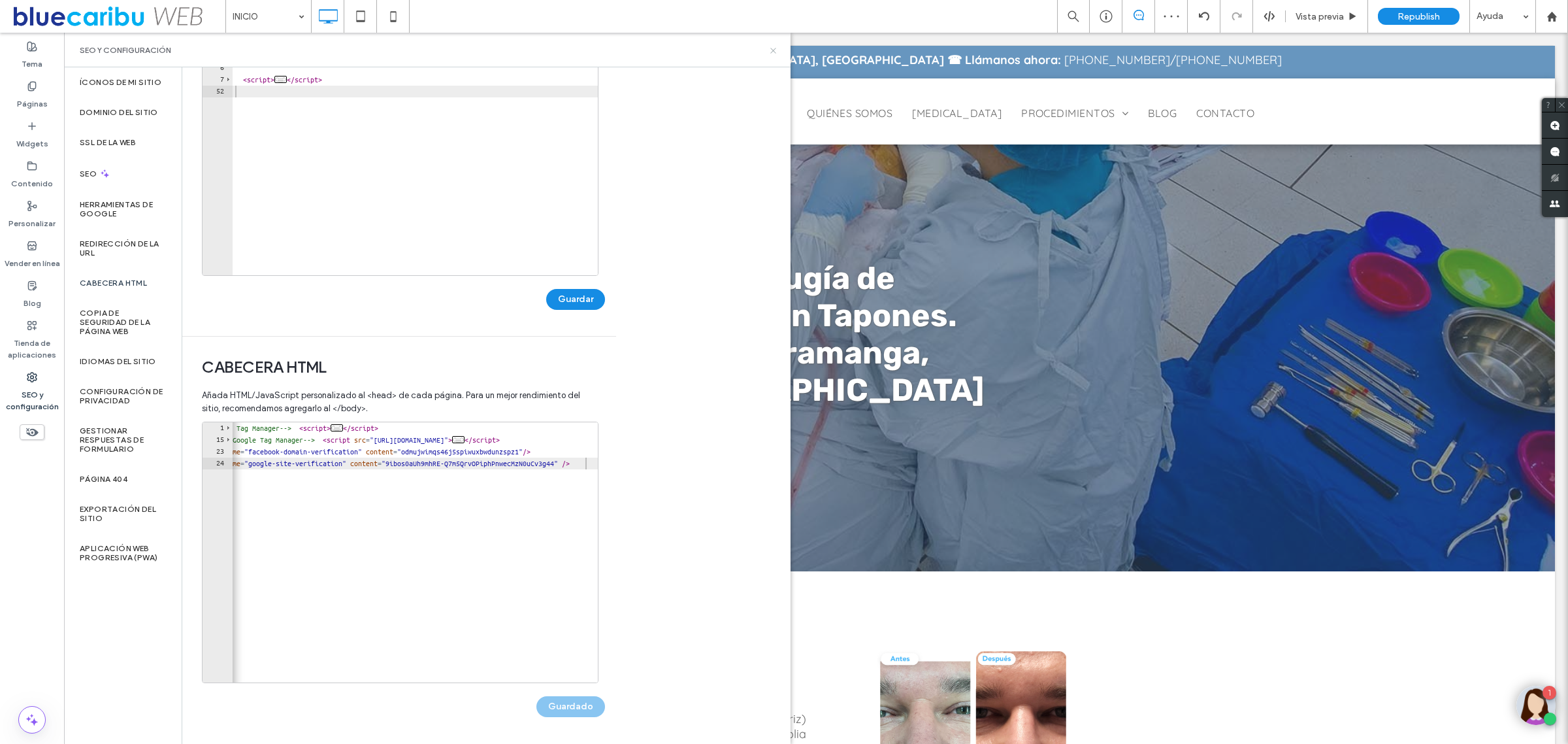
click at [772, 52] on icon at bounding box center [773, 51] width 10 height 10
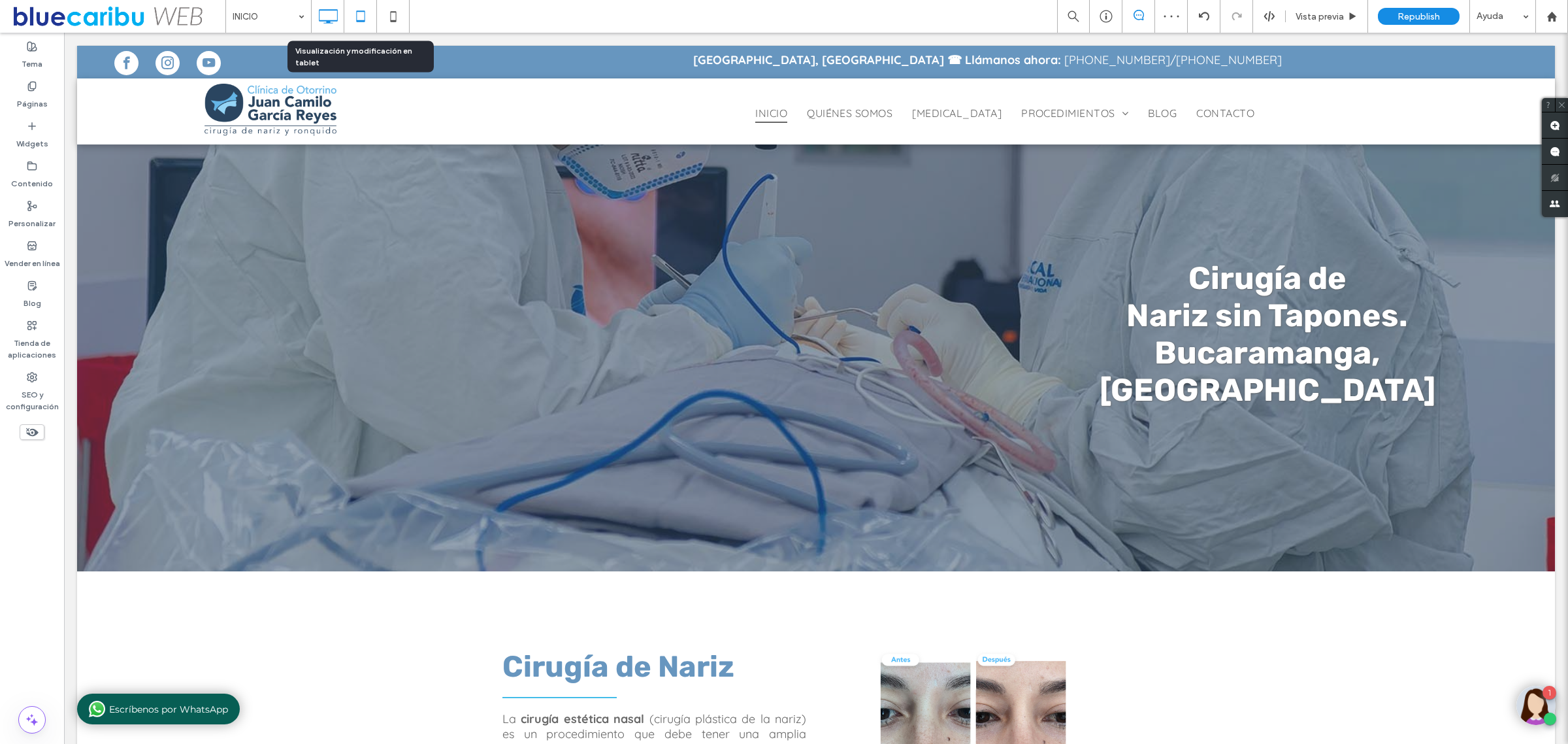
scroll to position [0, 0]
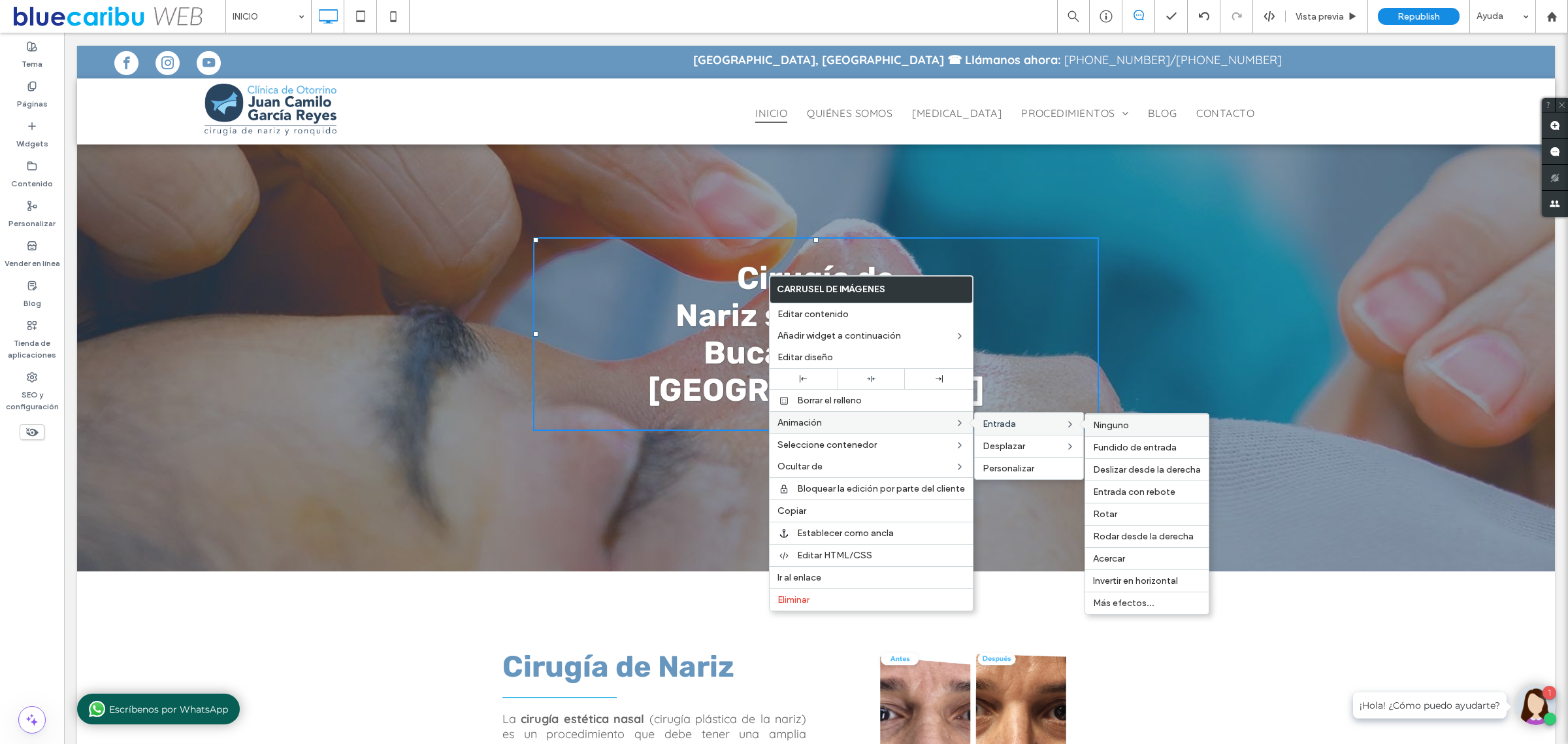
click at [1092, 424] on span "Ninguno" at bounding box center [1110, 425] width 36 height 11
click at [1116, 453] on span "Ninguno" at bounding box center [1110, 447] width 36 height 11
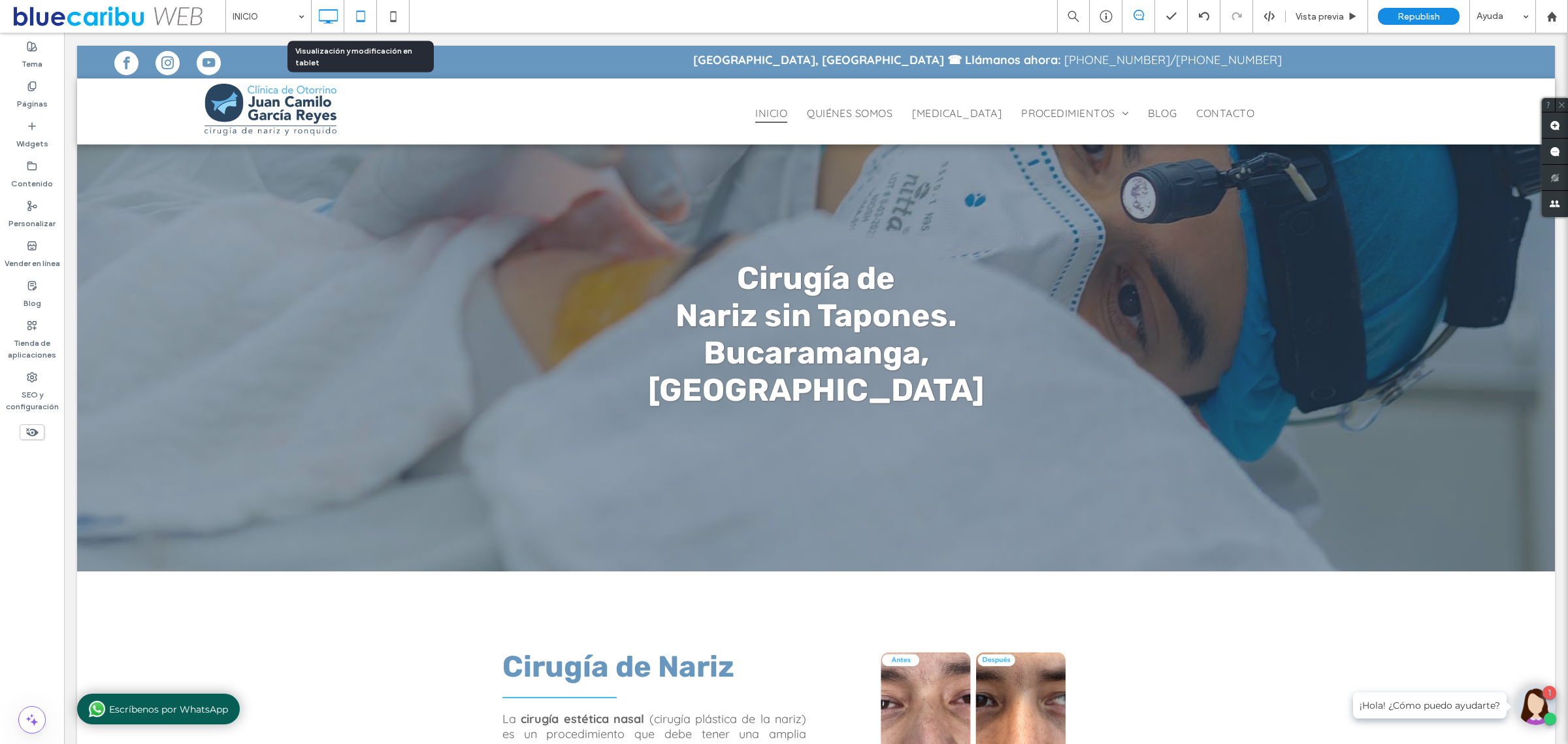
click at [369, 24] on icon at bounding box center [361, 16] width 26 height 26
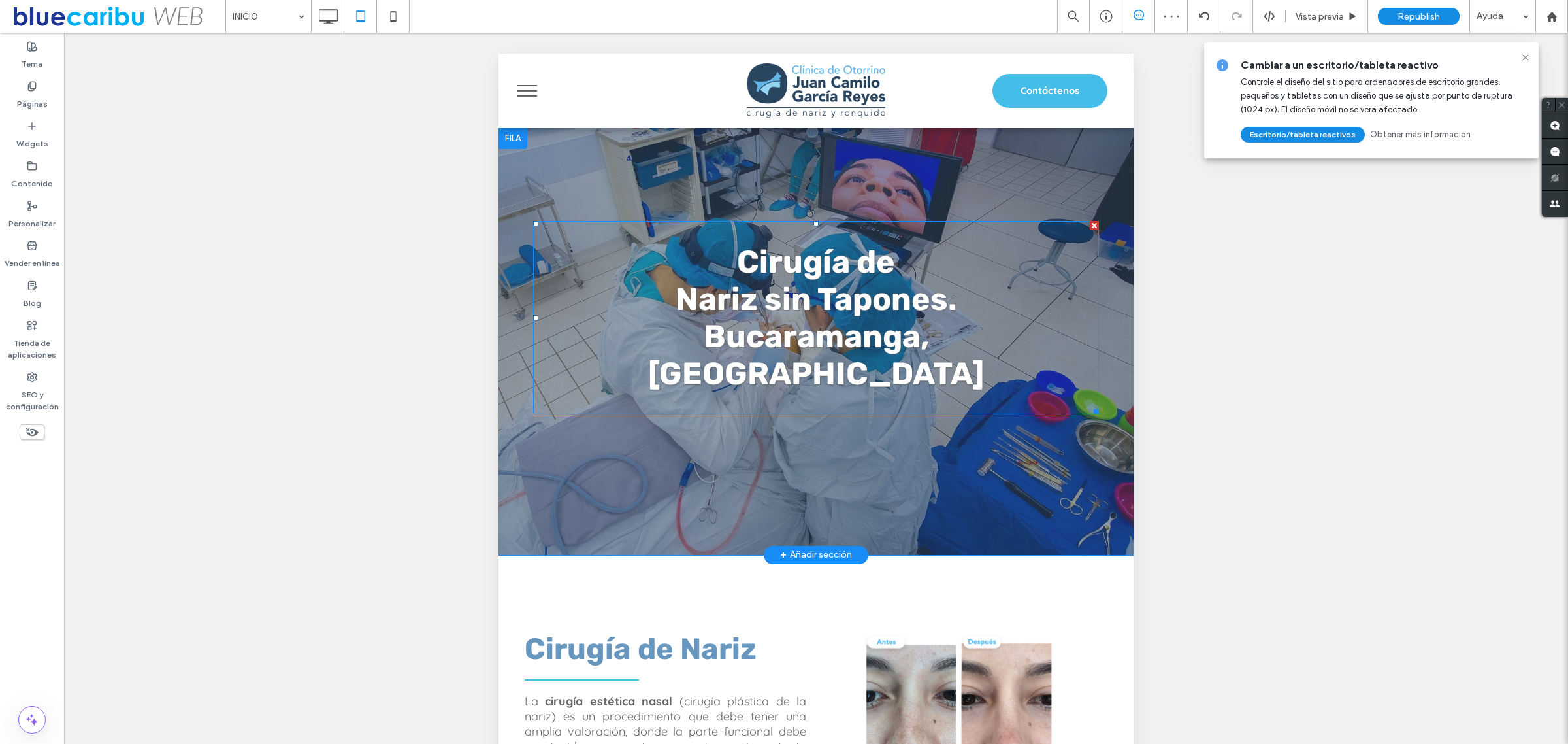
click at [940, 343] on div "Cirugía de Nariz sin Tapones. [GEOGRAPHIC_DATA], [GEOGRAPHIC_DATA] Ver más" at bounding box center [816, 318] width 396 height 149
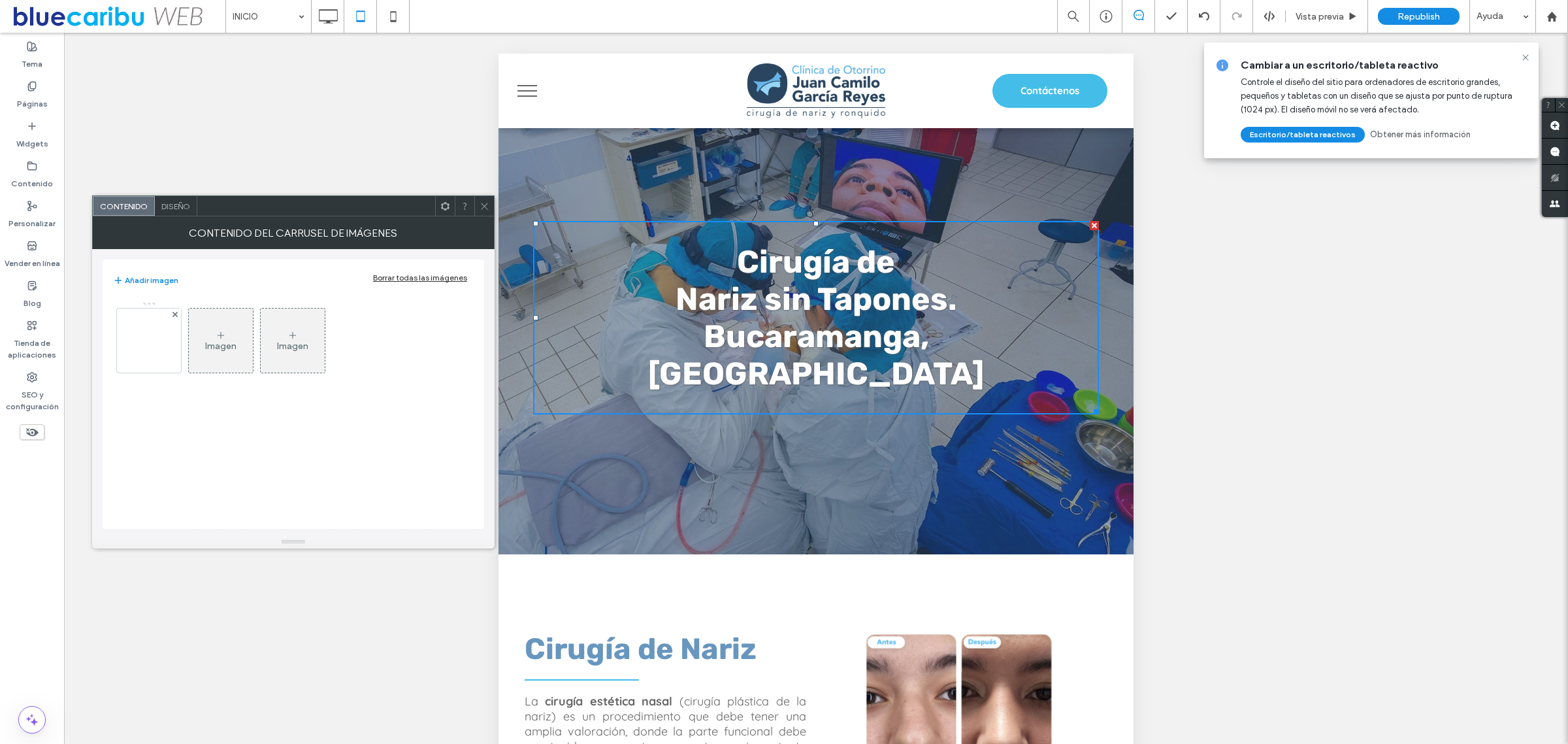
click at [177, 209] on span "Diseño" at bounding box center [176, 206] width 29 height 10
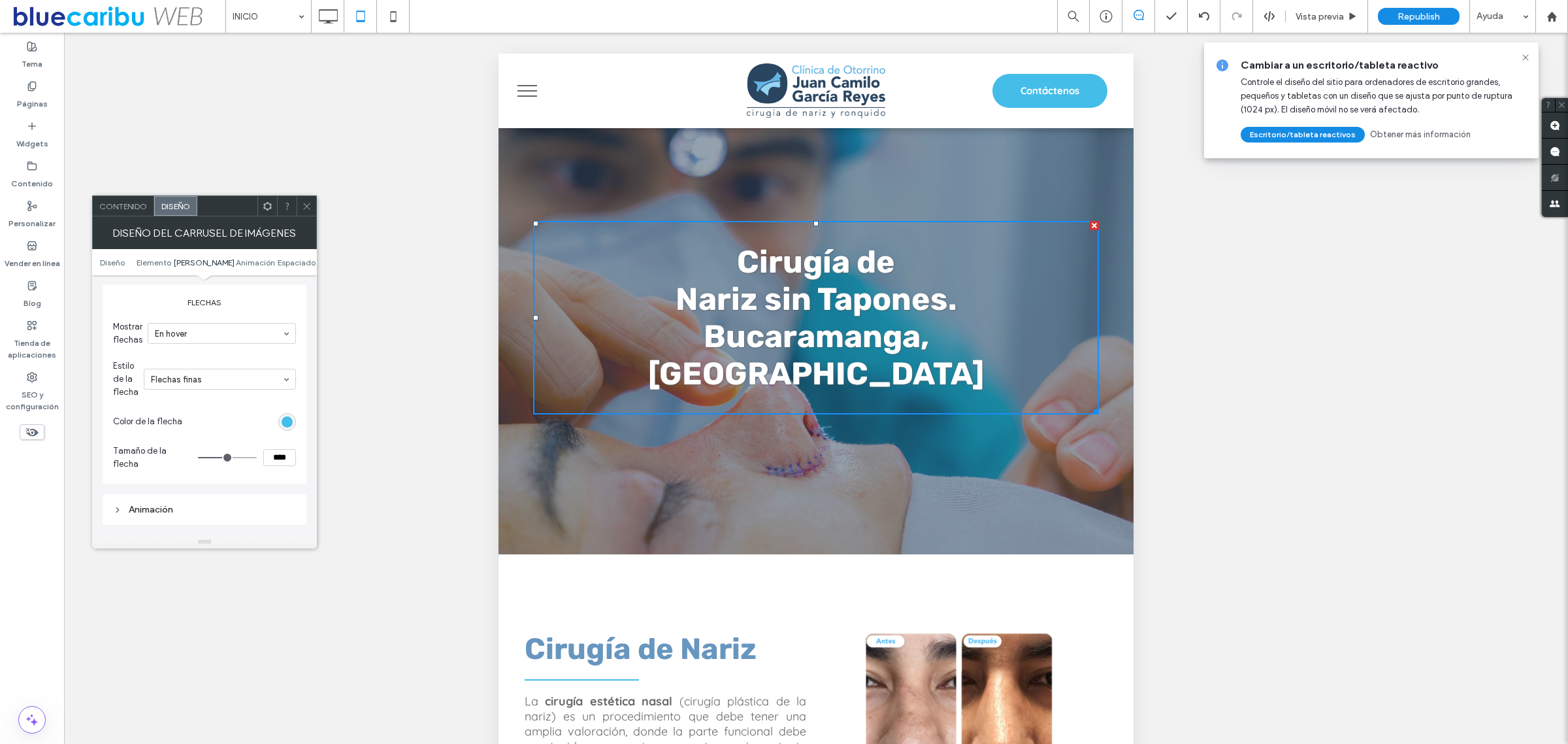
scroll to position [1193, 0]
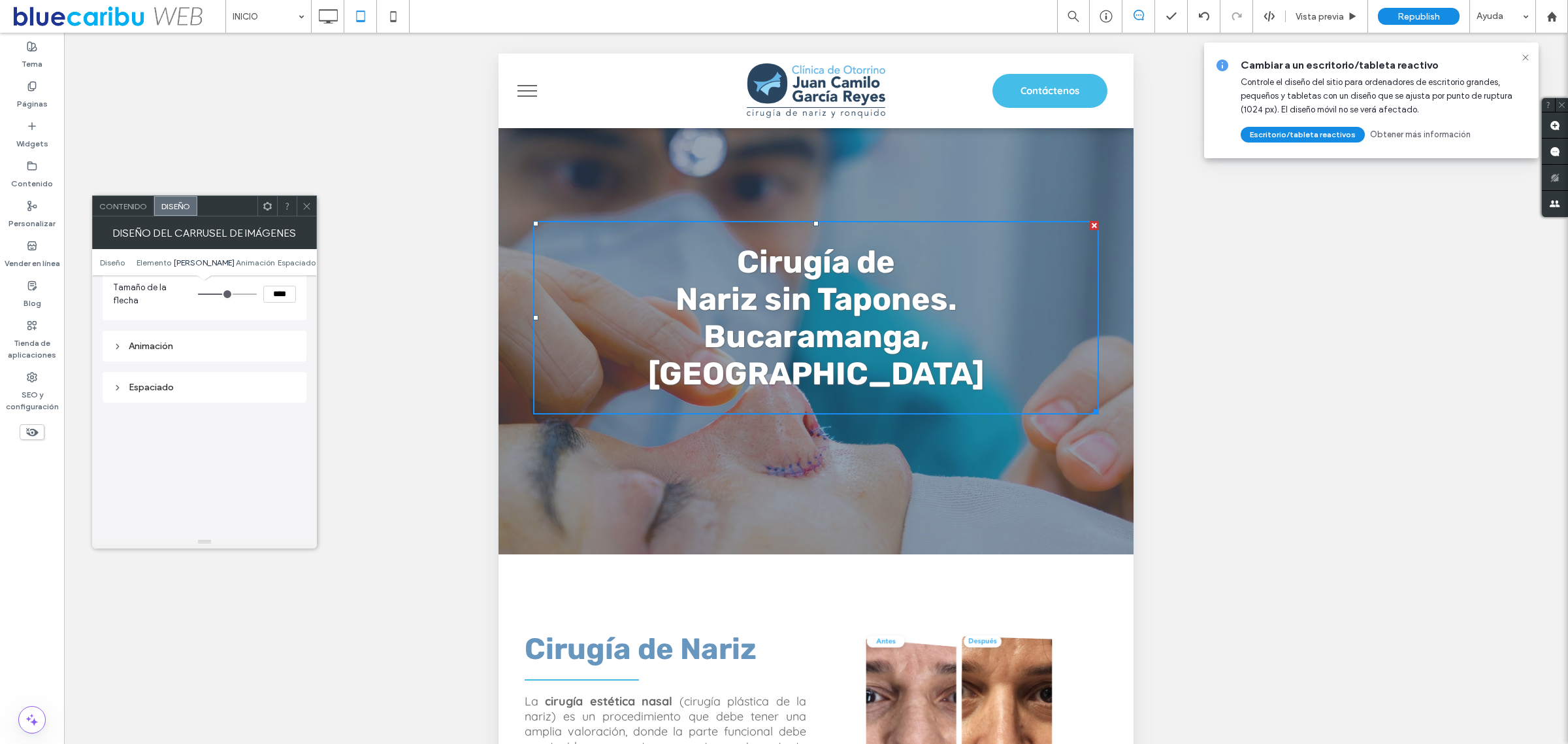
click at [131, 341] on div "Animación" at bounding box center [204, 346] width 183 height 11
click at [234, 433] on div "Desplazar" at bounding box center [200, 435] width 162 height 13
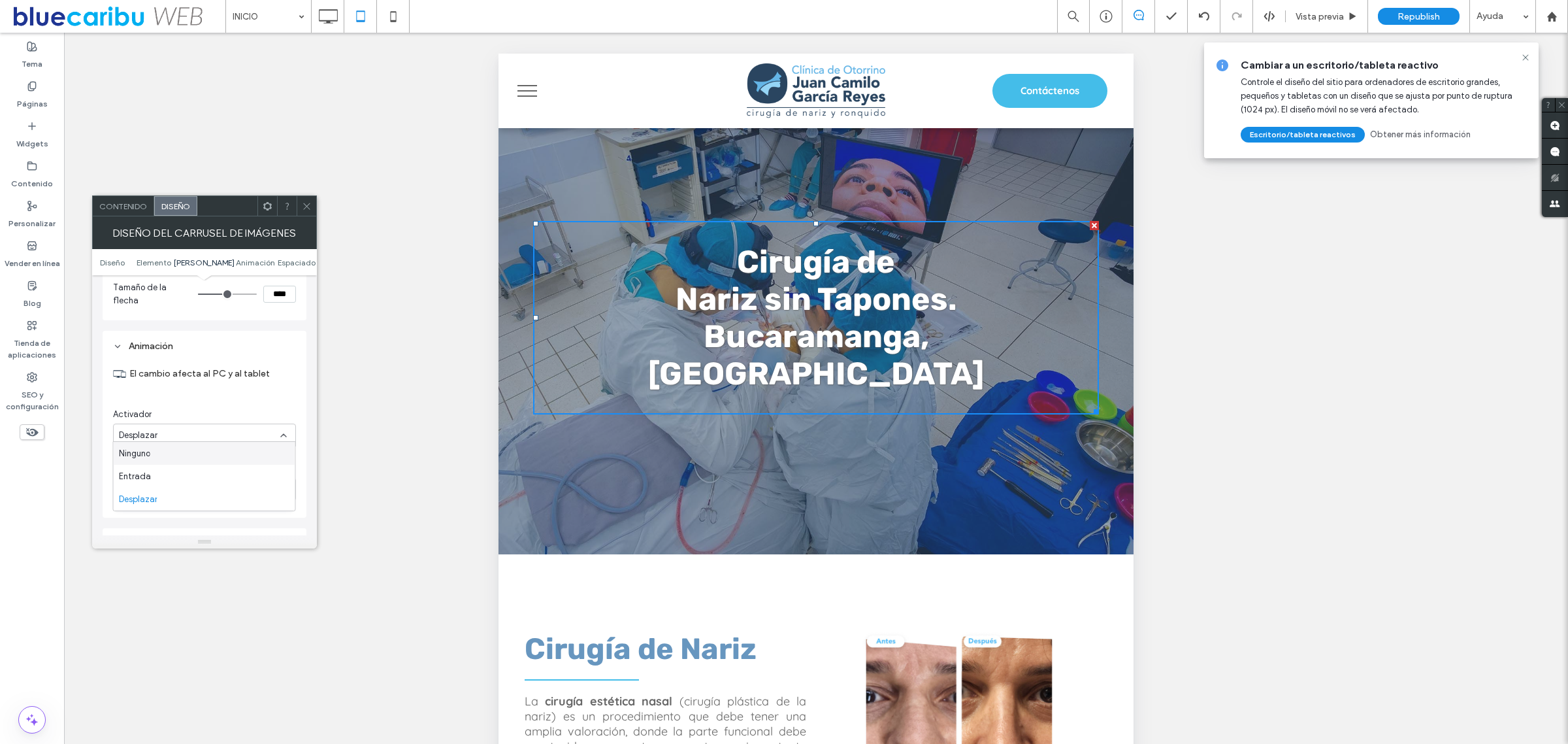
click at [212, 449] on div "Ninguno" at bounding box center [204, 452] width 182 height 23
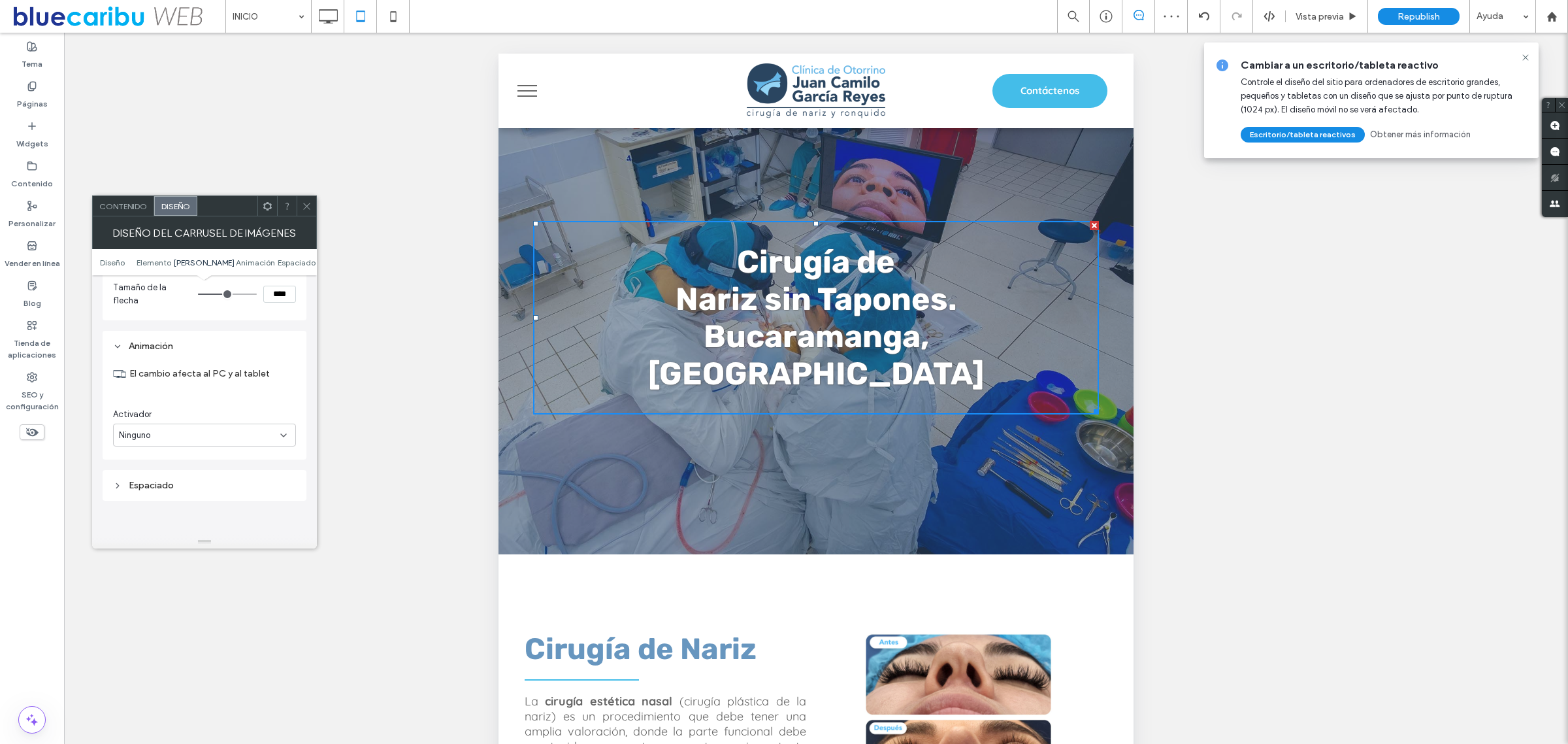
click at [305, 207] on use at bounding box center [306, 206] width 6 height 6
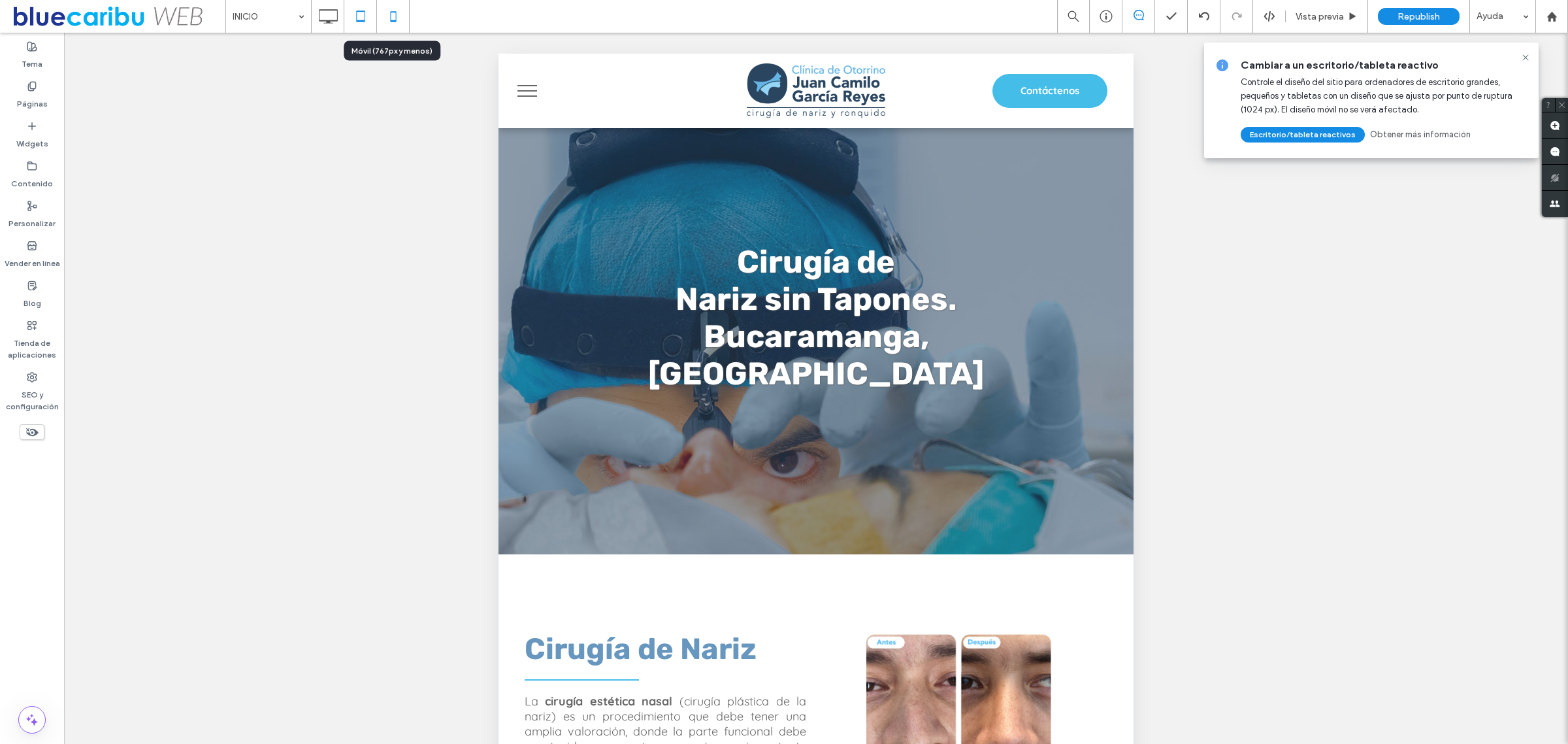
click at [393, 19] on icon at bounding box center [393, 16] width 26 height 26
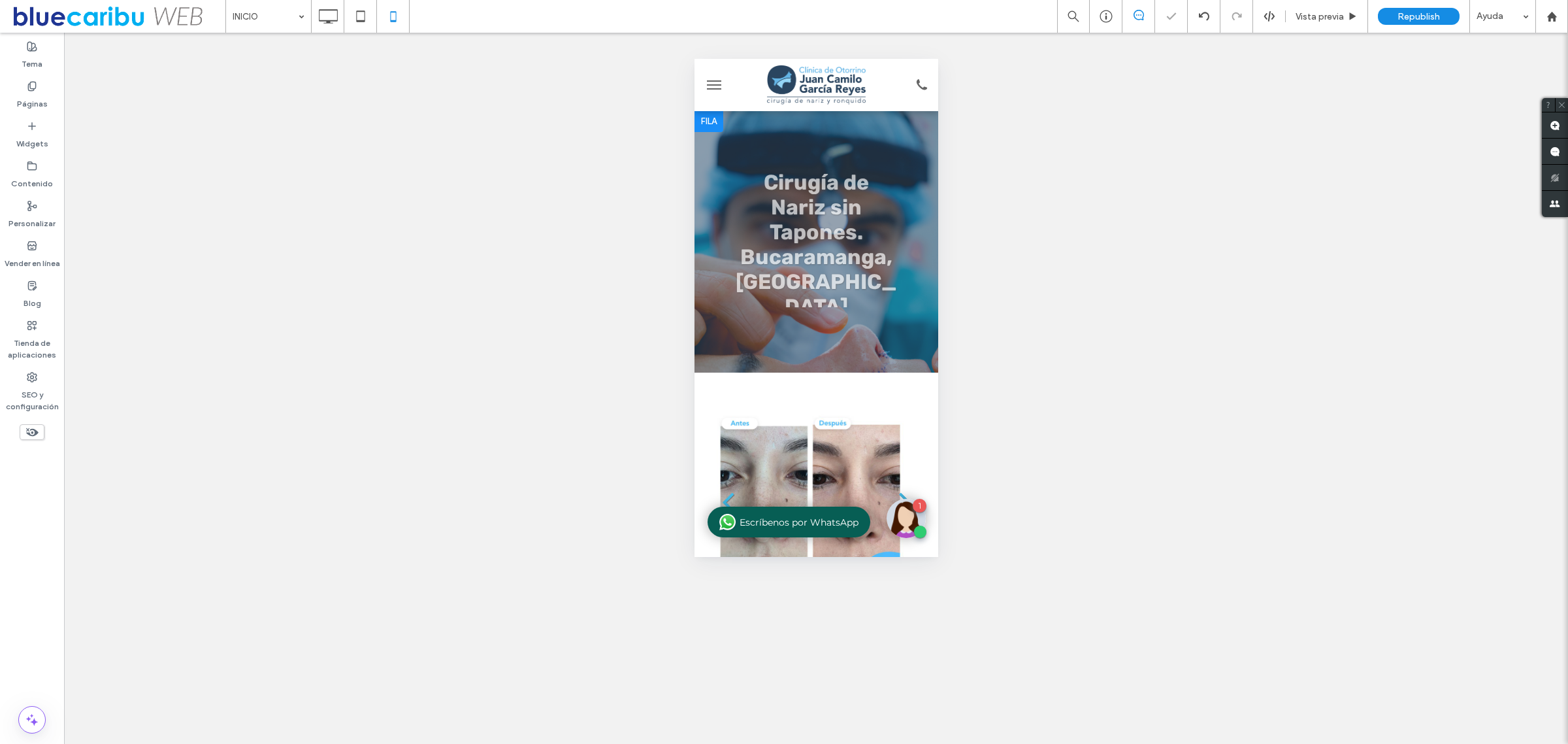
scroll to position [0, 0]
click at [816, 213] on div "Cirugía de Nariz sin Tapones. [GEOGRAPHIC_DATA], [GEOGRAPHIC_DATA] Ver más" at bounding box center [815, 231] width 170 height 121
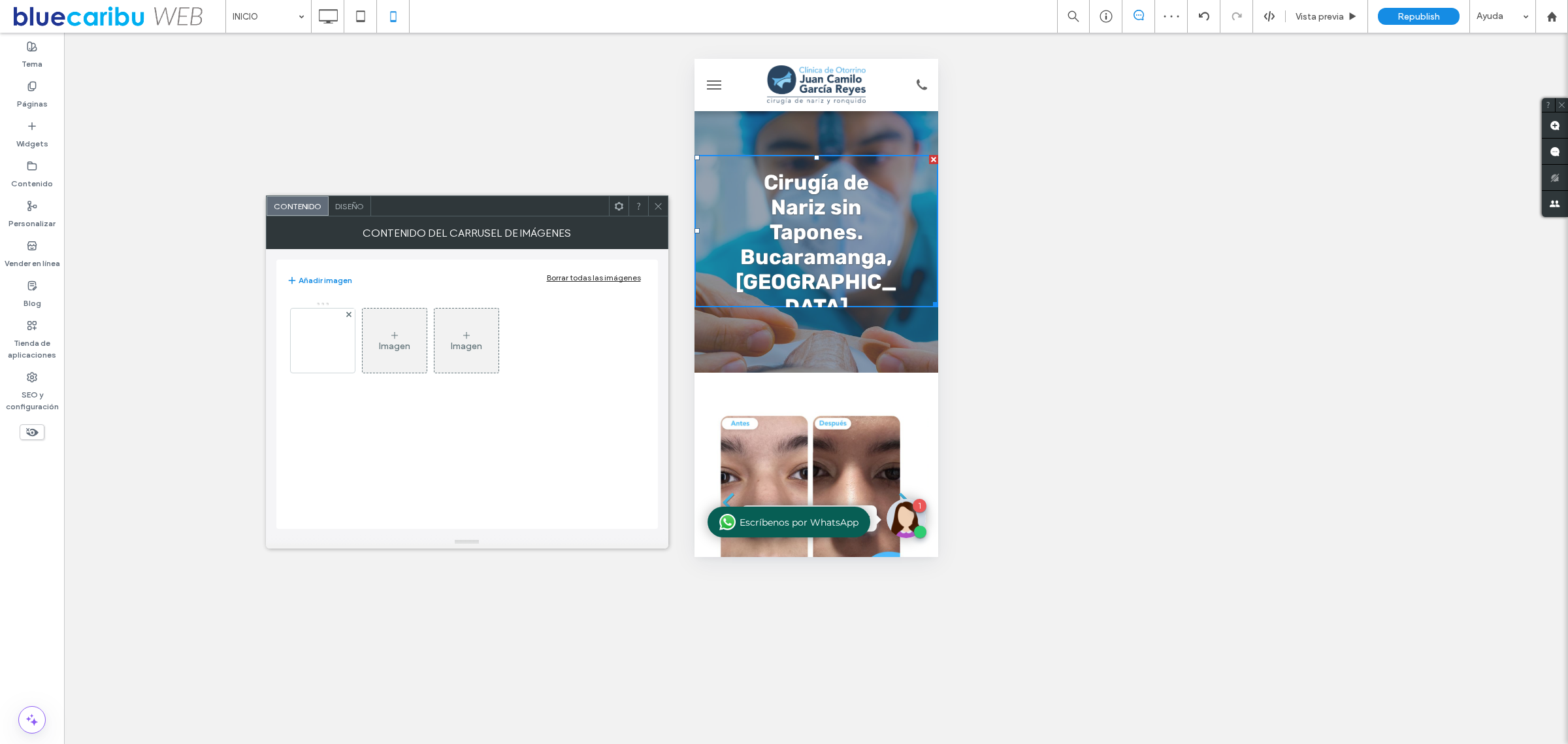
click at [348, 208] on span "Diseño" at bounding box center [349, 206] width 29 height 10
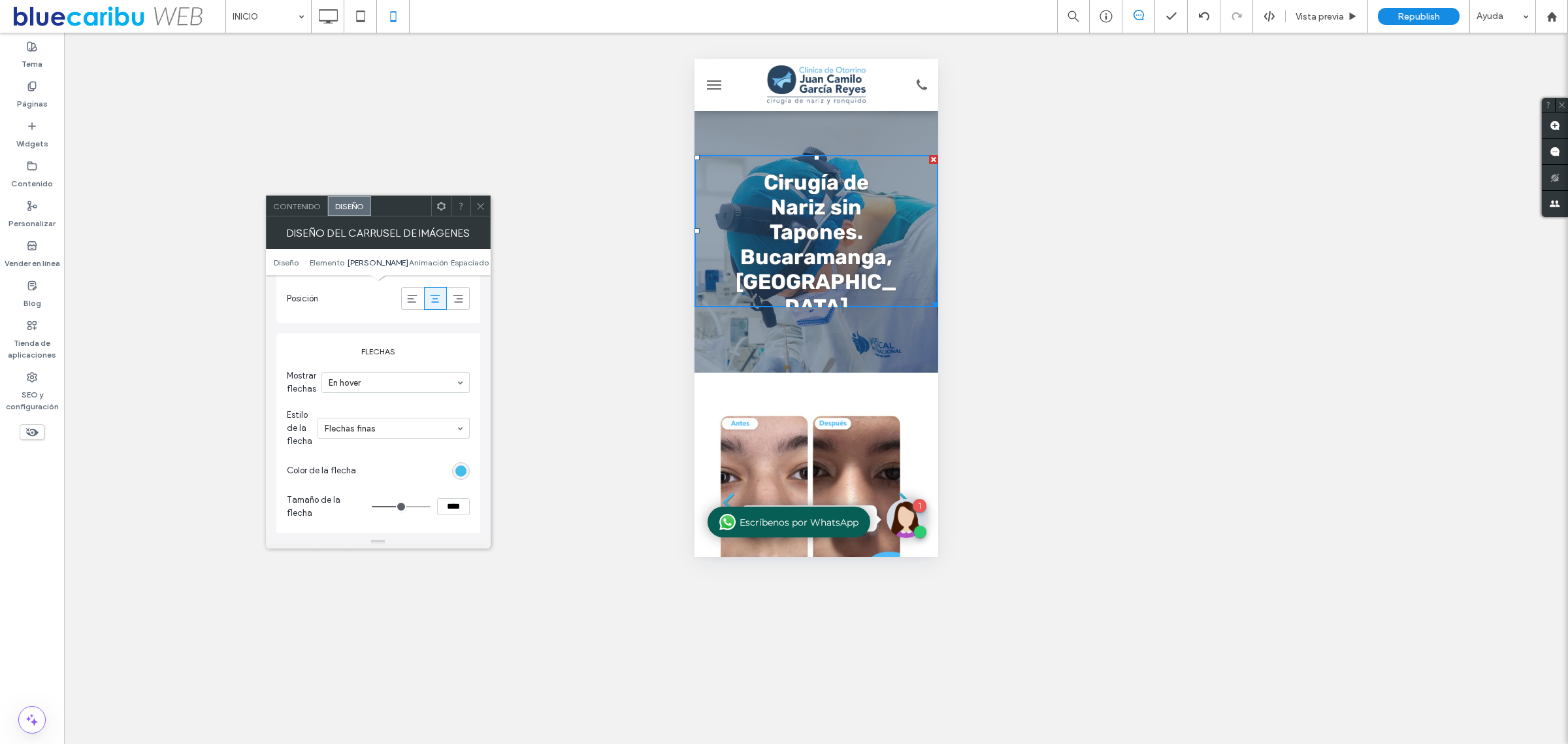
scroll to position [1225, 0]
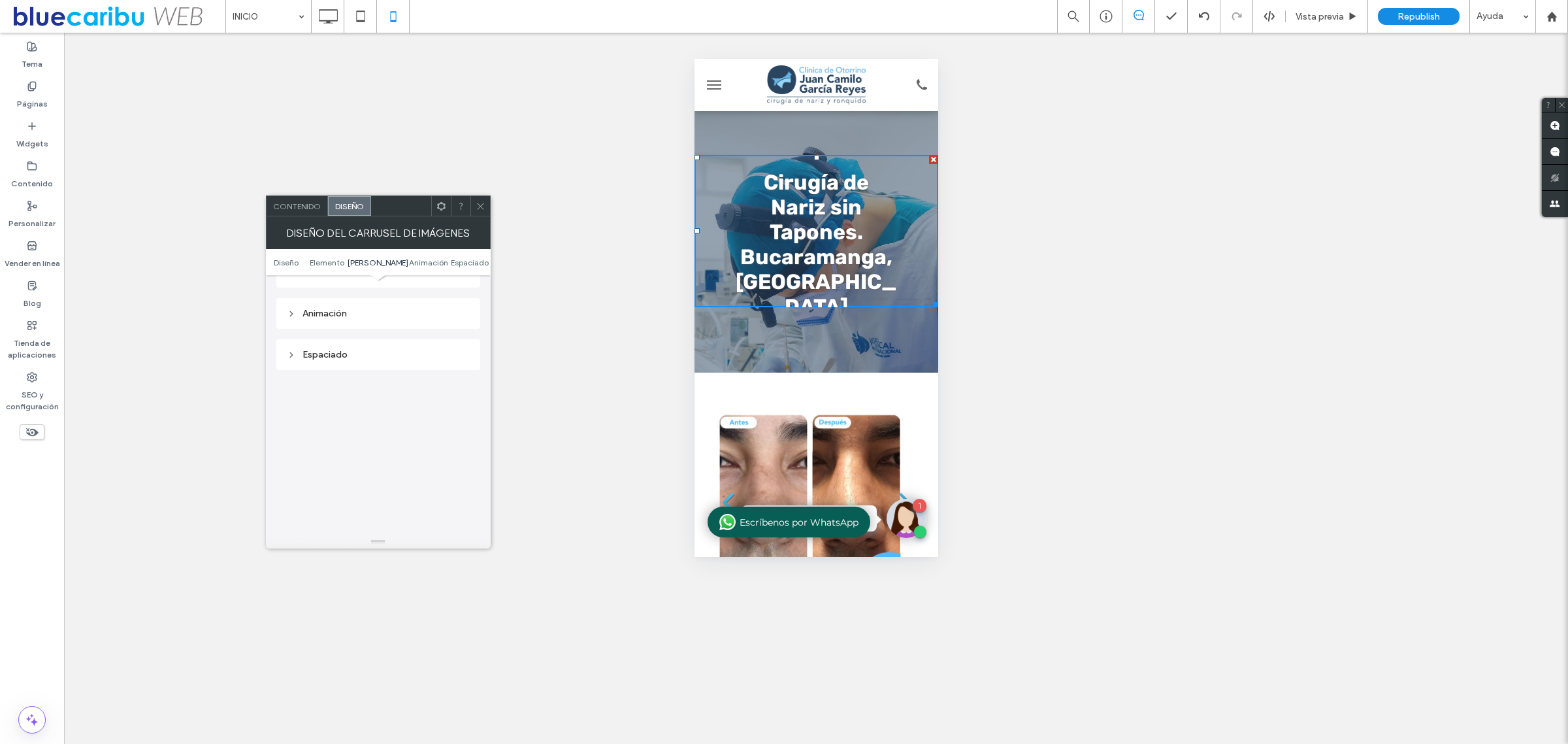
click at [389, 298] on div "Animación" at bounding box center [378, 313] width 204 height 31
click at [376, 308] on div "Animación" at bounding box center [378, 313] width 183 height 11
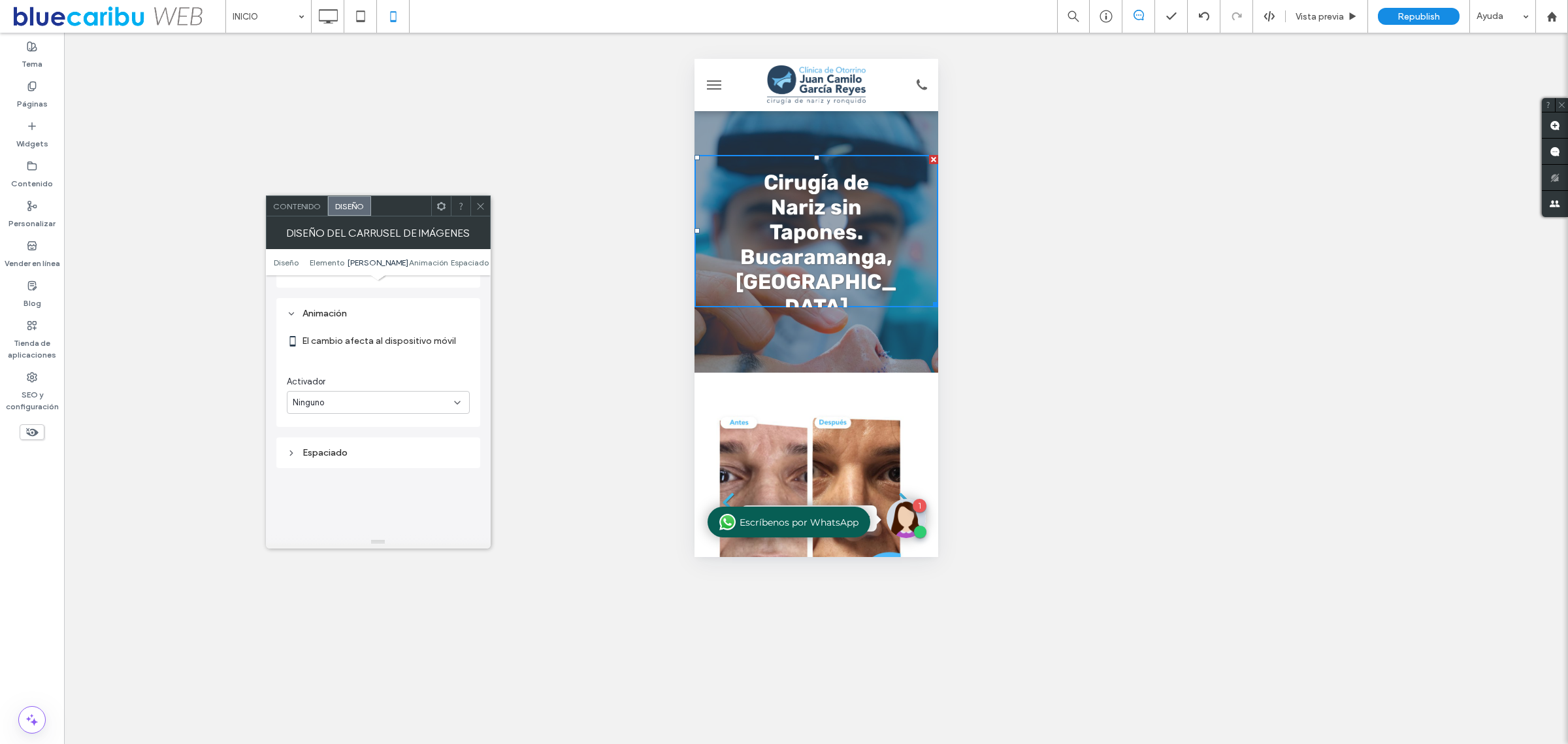
click at [485, 203] on div at bounding box center [479, 205] width 19 height 19
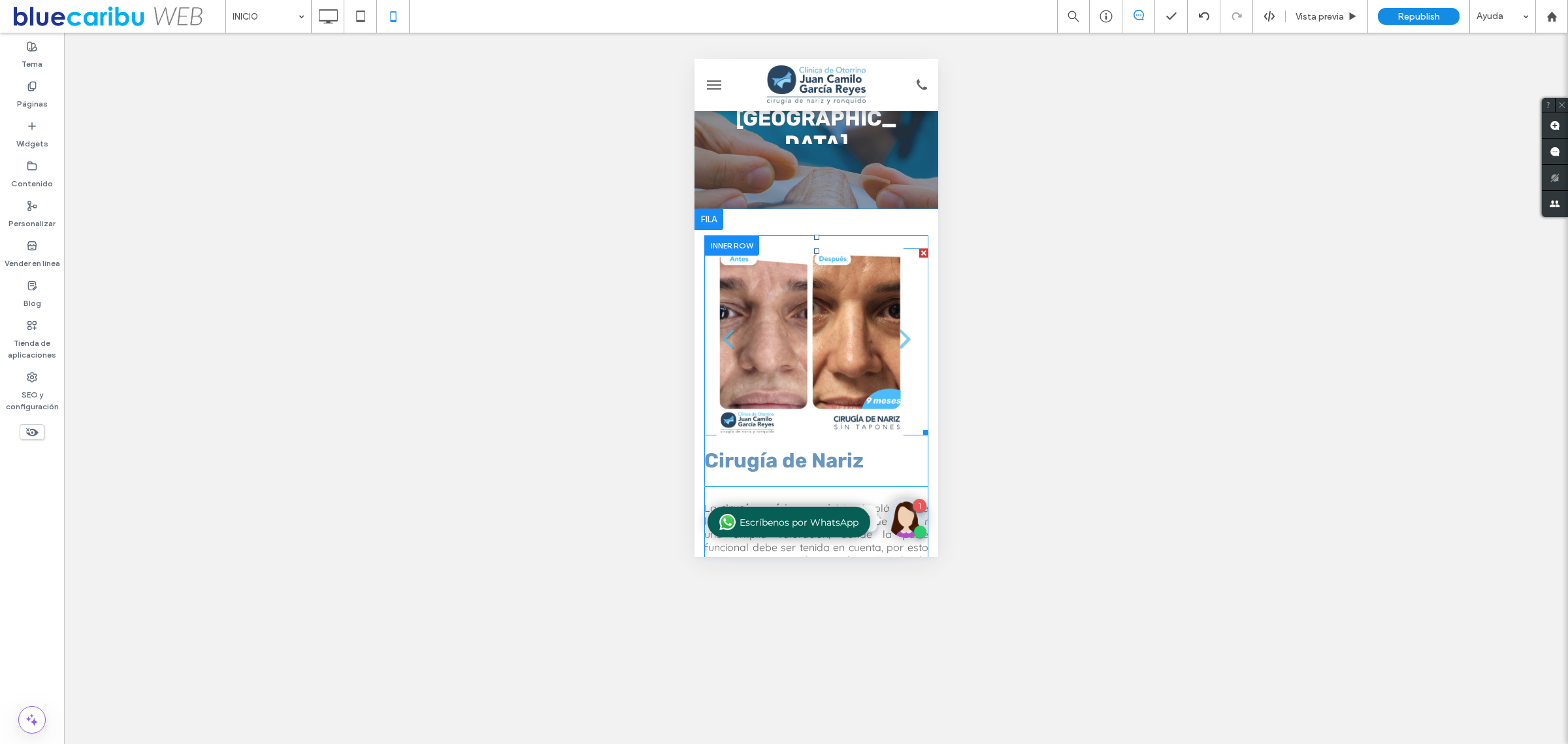
scroll to position [0, 0]
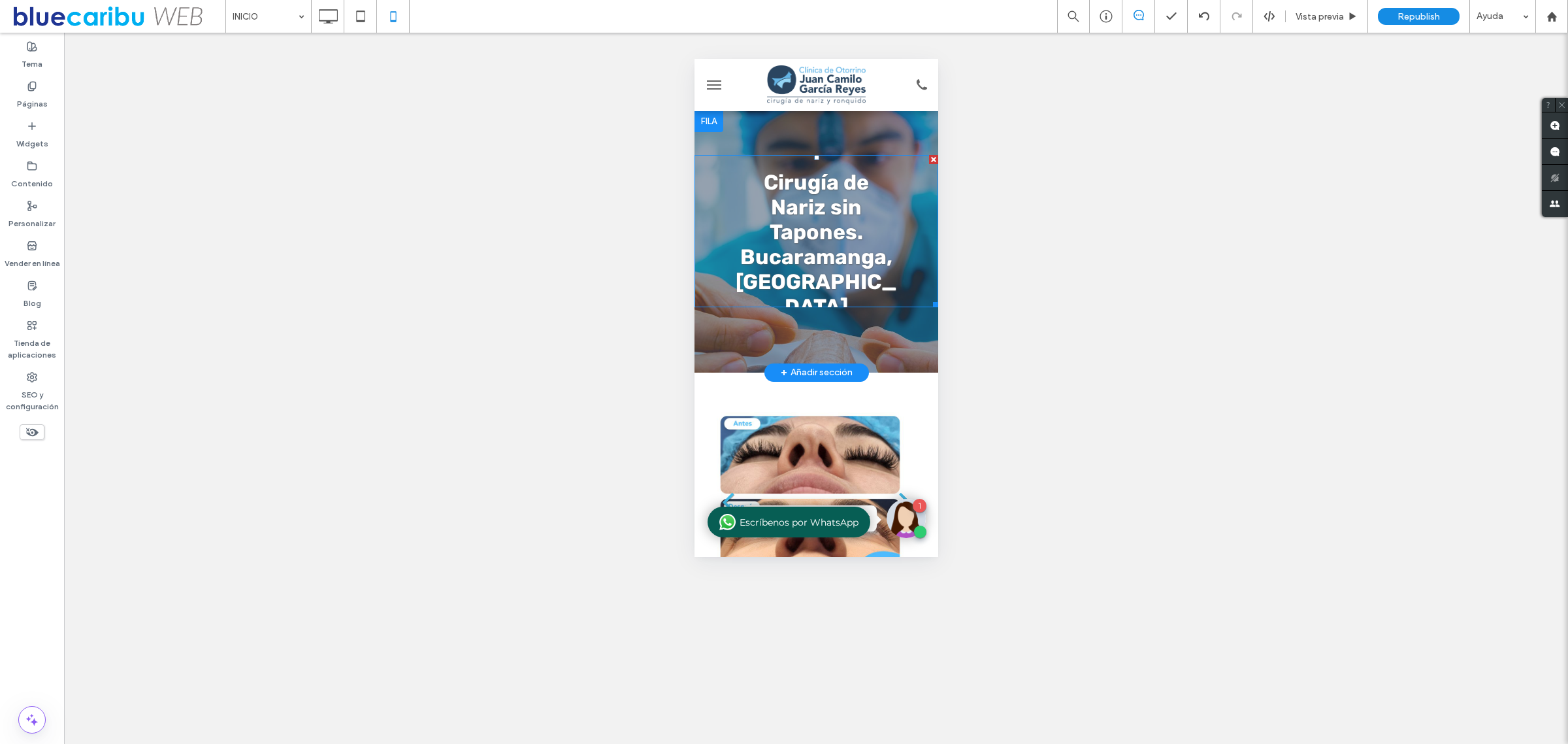
click at [795, 233] on div "Cirugía de Nariz sin Tapones. [GEOGRAPHIC_DATA], [GEOGRAPHIC_DATA] Ver más" at bounding box center [815, 231] width 170 height 121
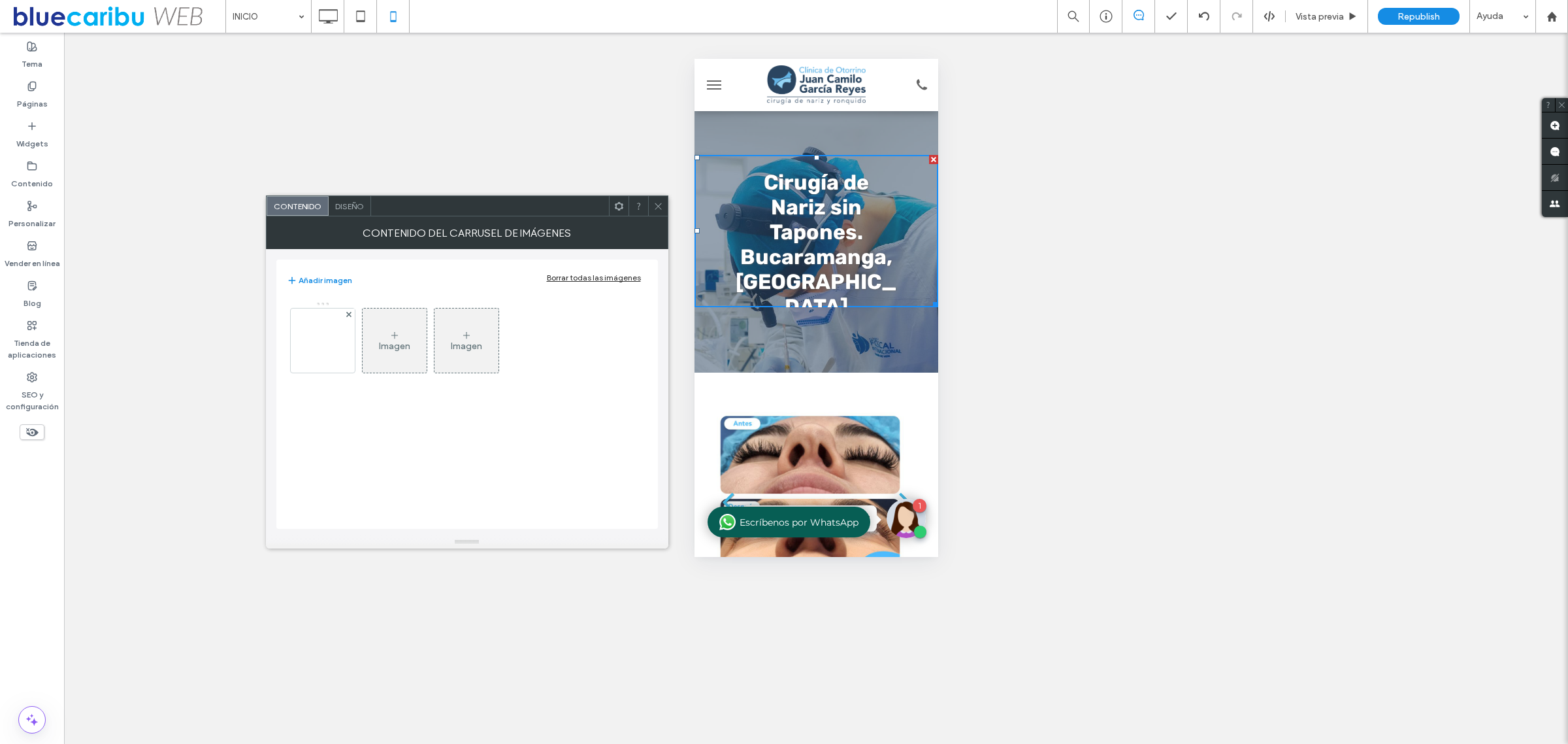
click at [657, 210] on icon at bounding box center [658, 206] width 10 height 10
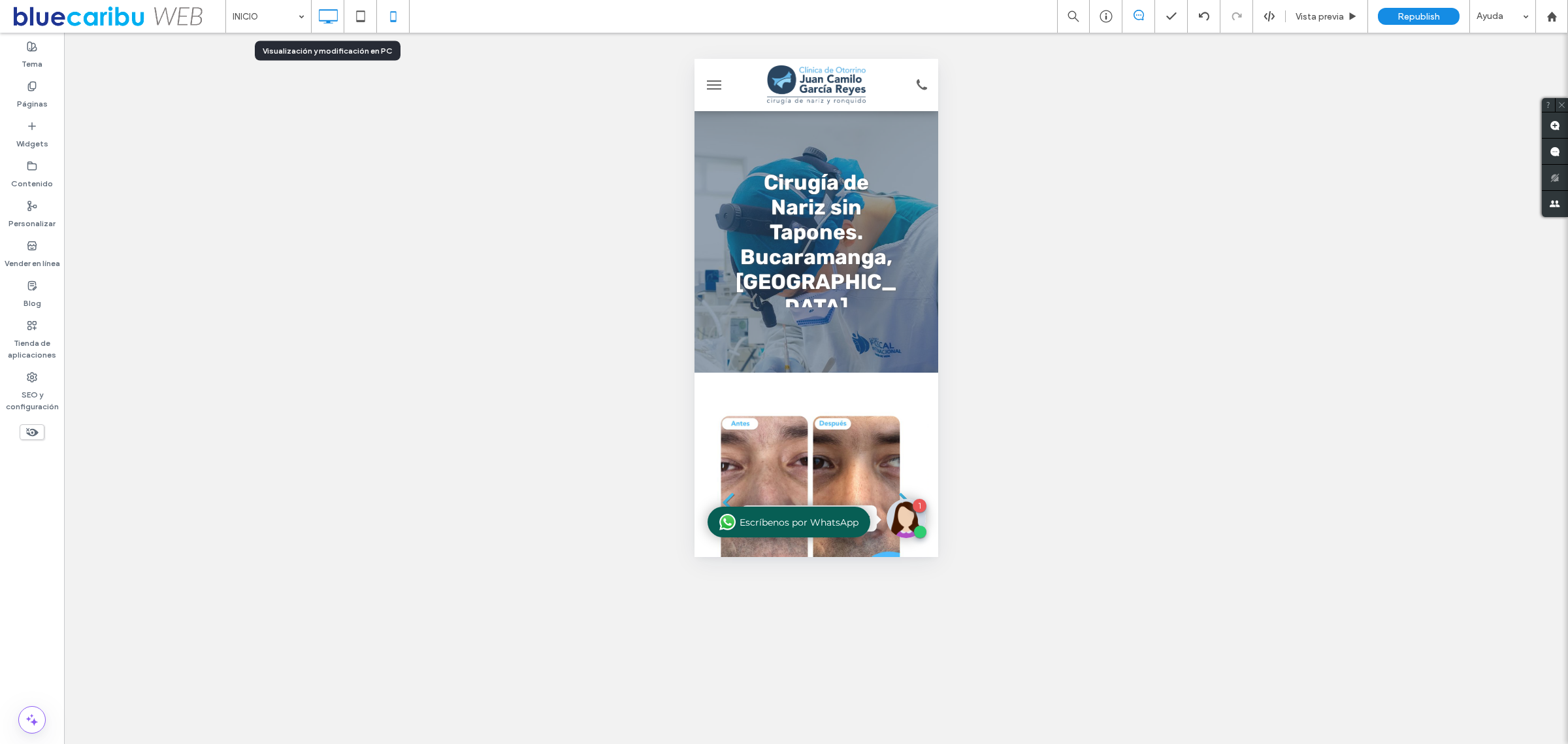
click at [336, 12] on icon at bounding box center [328, 16] width 26 height 26
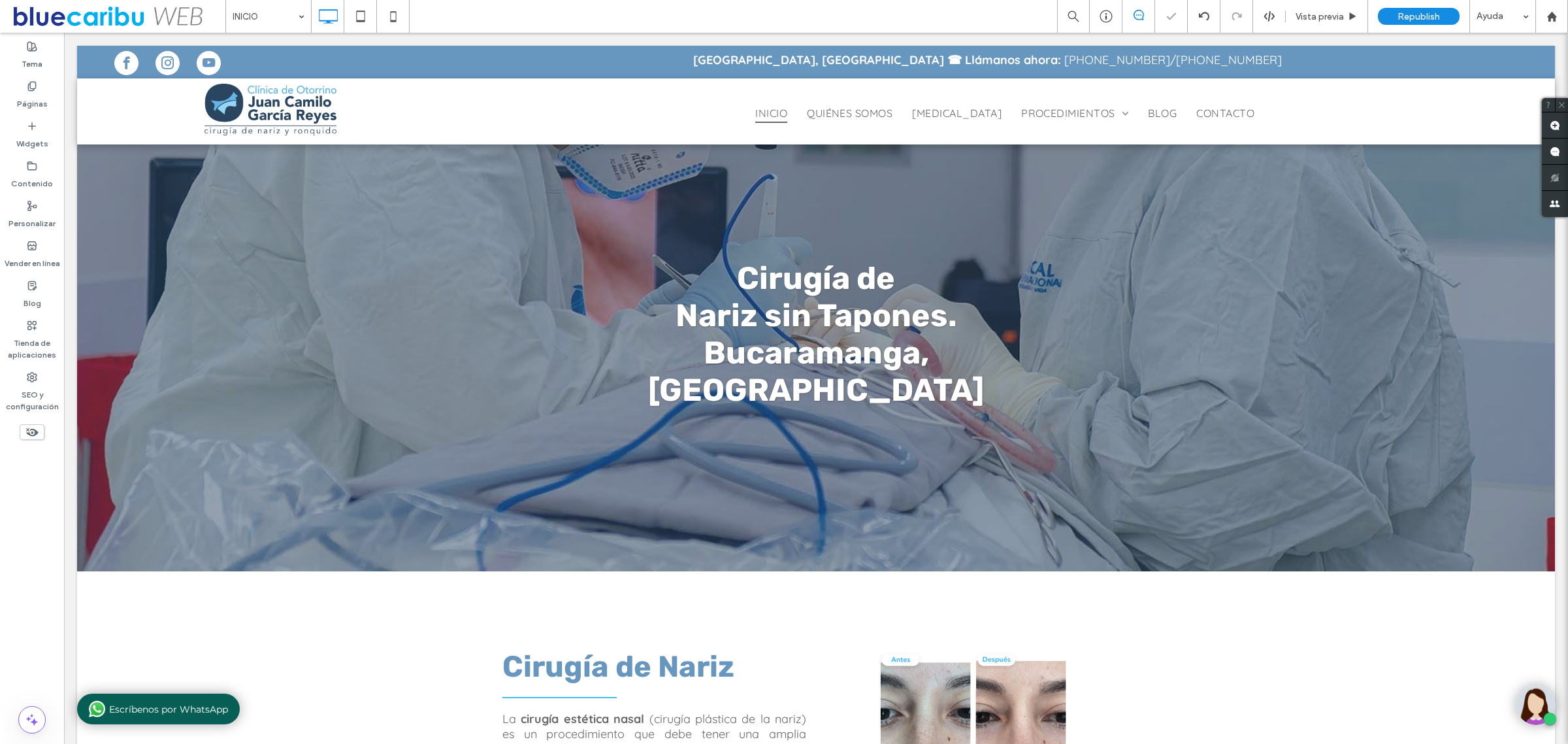
drag, startPoint x: 1438, startPoint y: 15, endPoint x: 1345, endPoint y: 33, distance: 94.7
click at [1438, 15] on span "Republish" at bounding box center [1418, 16] width 43 height 11
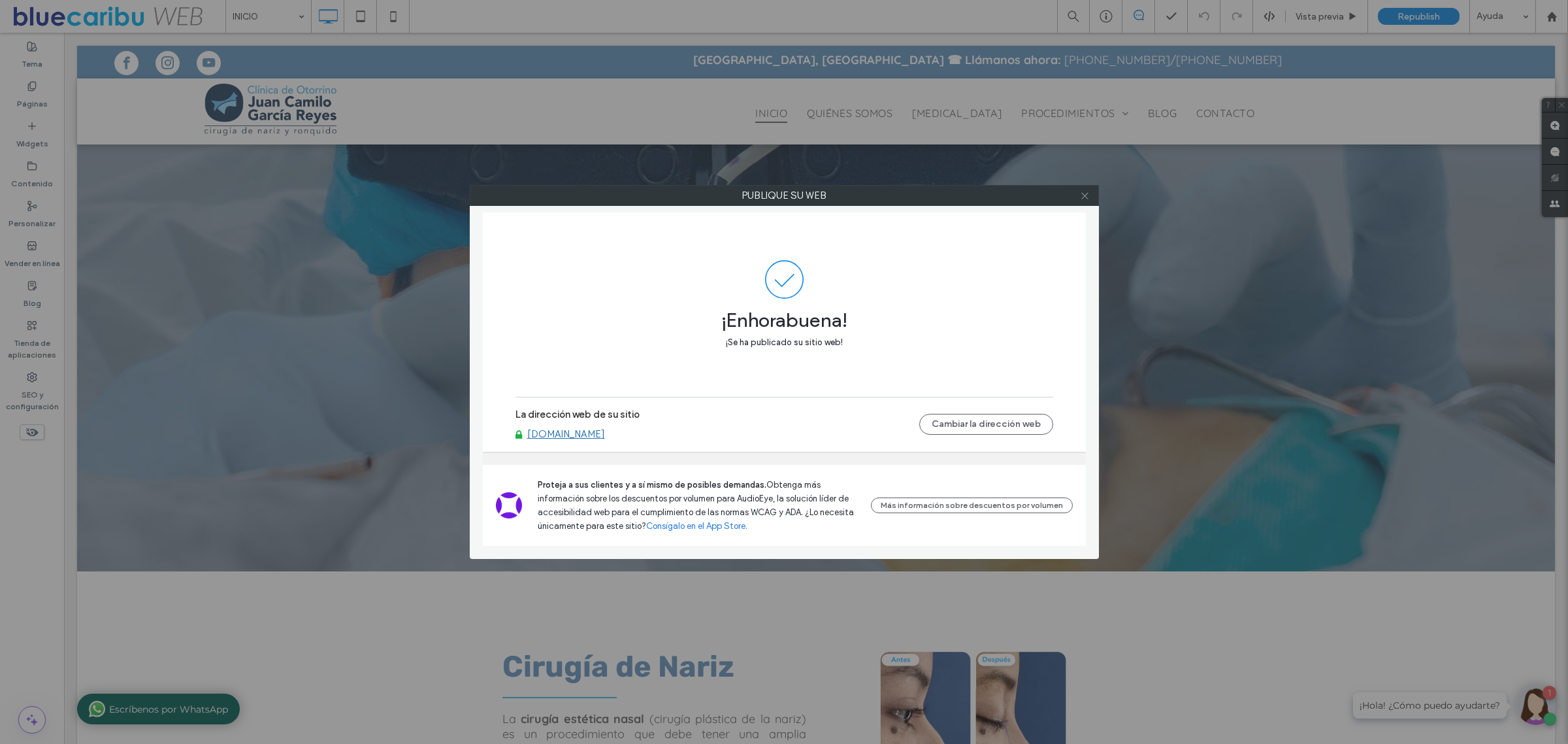
click at [1089, 193] on icon at bounding box center [1085, 195] width 10 height 10
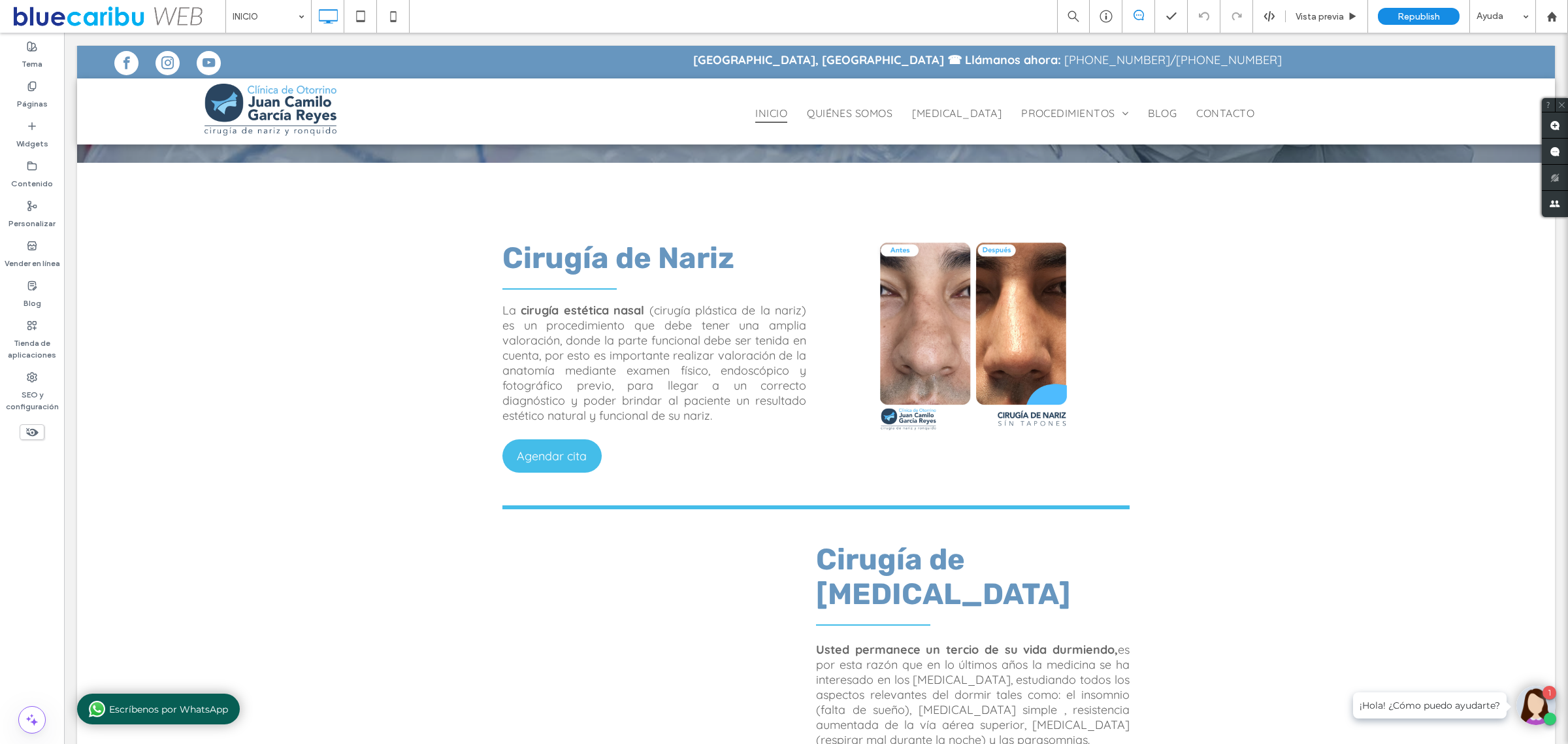
scroll to position [899, 0]
